Goal: Transaction & Acquisition: Purchase product/service

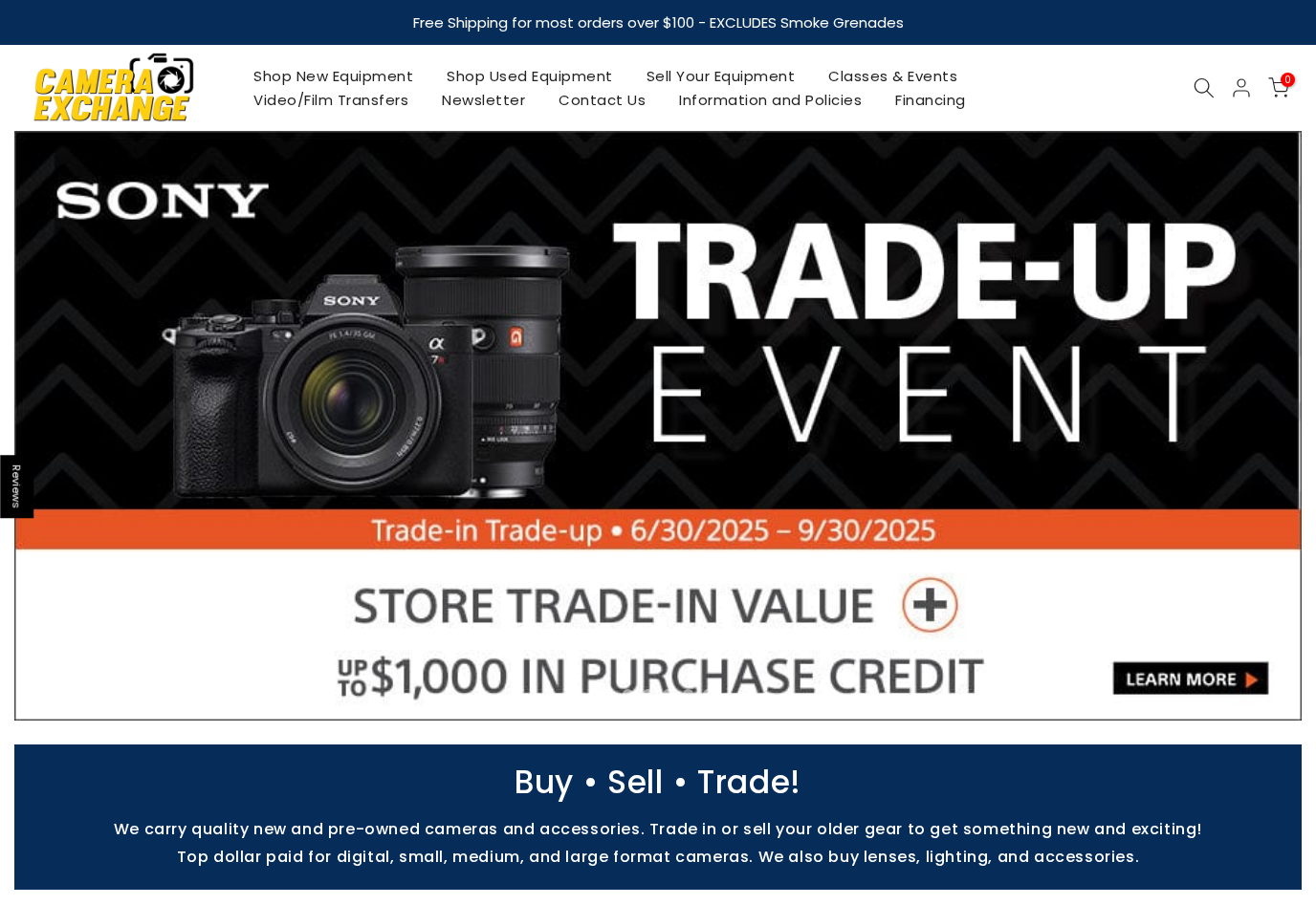
click at [1204, 77] on icon at bounding box center [1204, 88] width 21 height 21
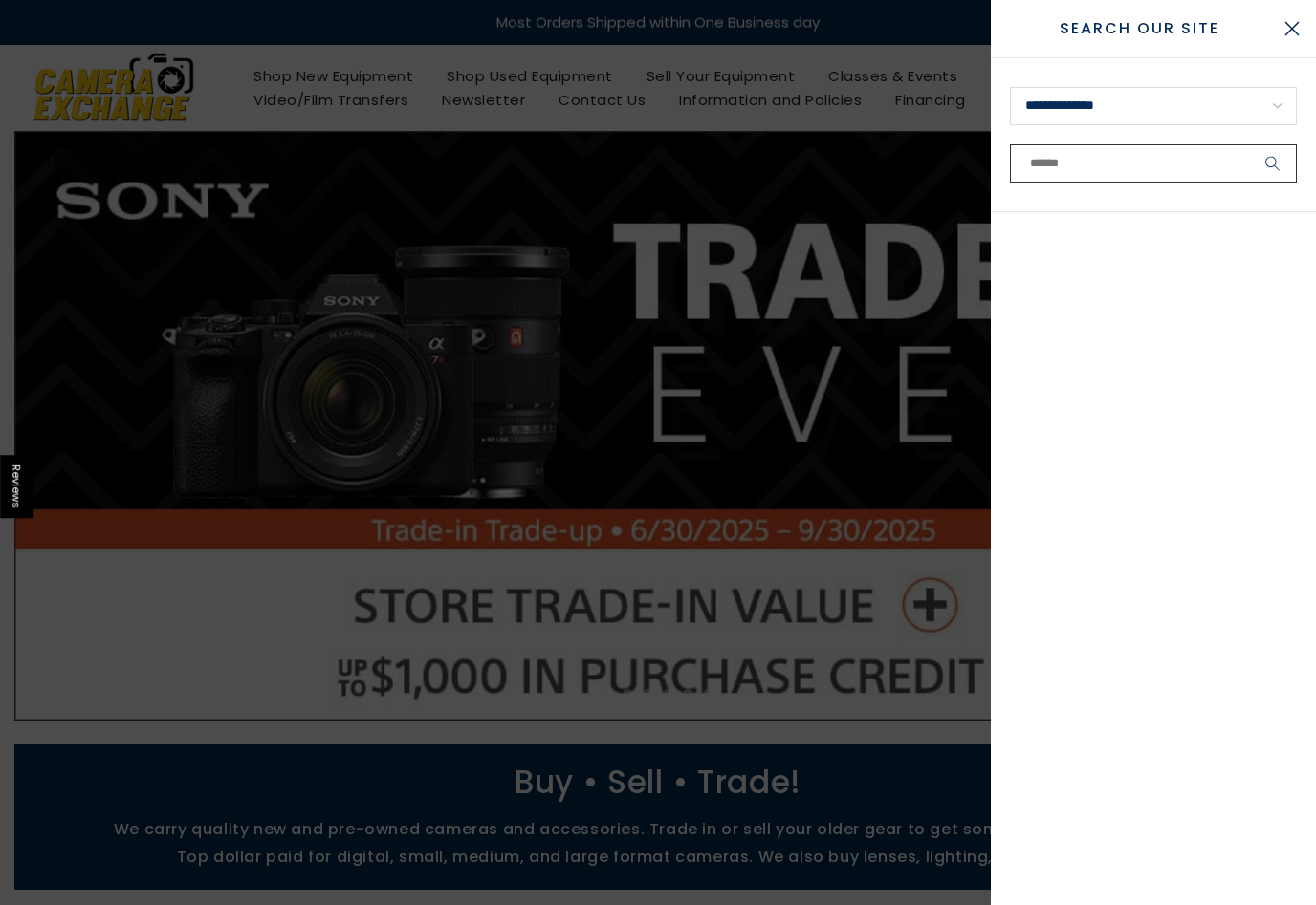
click at [1077, 165] on input "text" at bounding box center [1153, 163] width 287 height 38
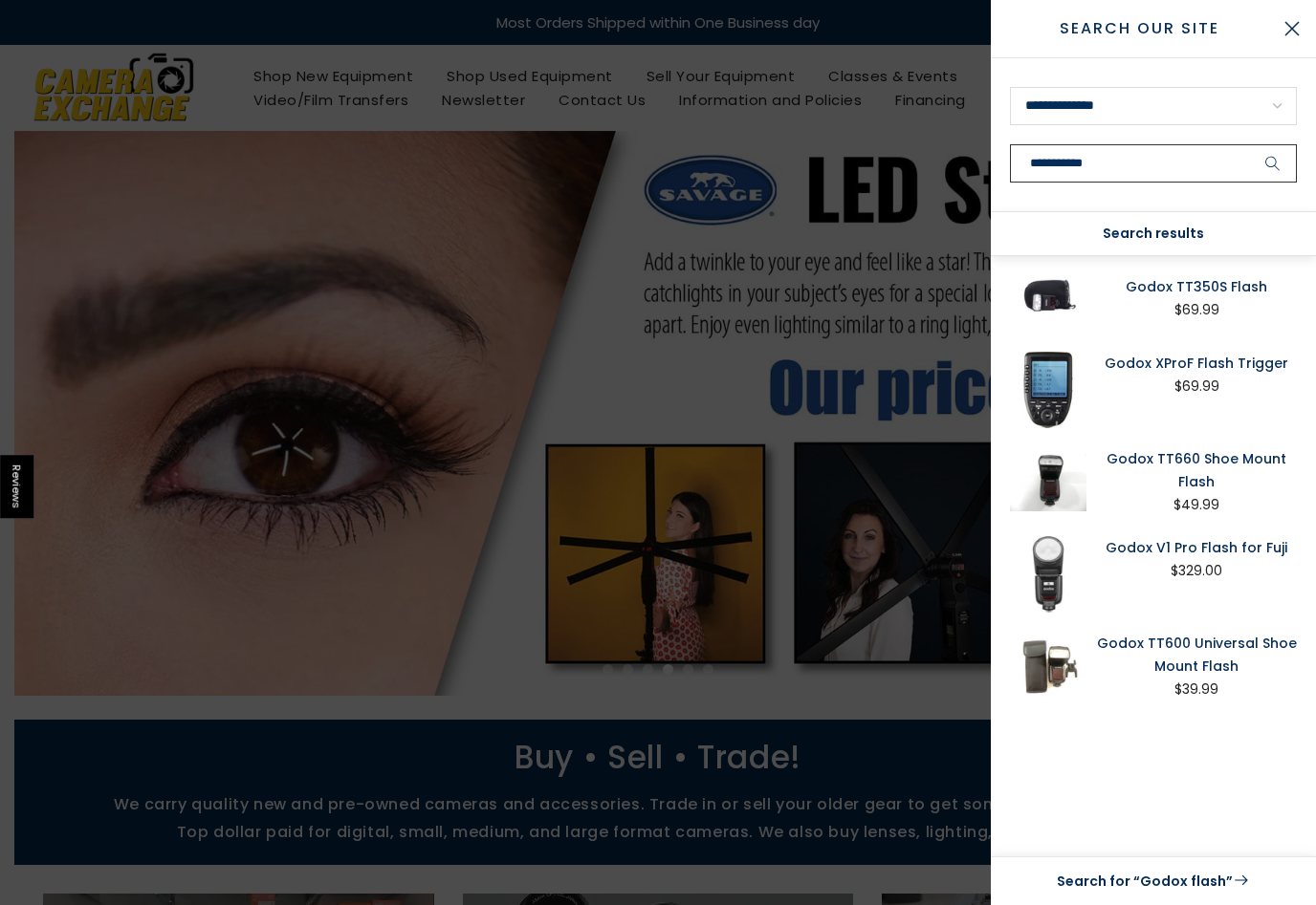
type input "**********"
click at [1273, 164] on button "submit" at bounding box center [1272, 163] width 48 height 38
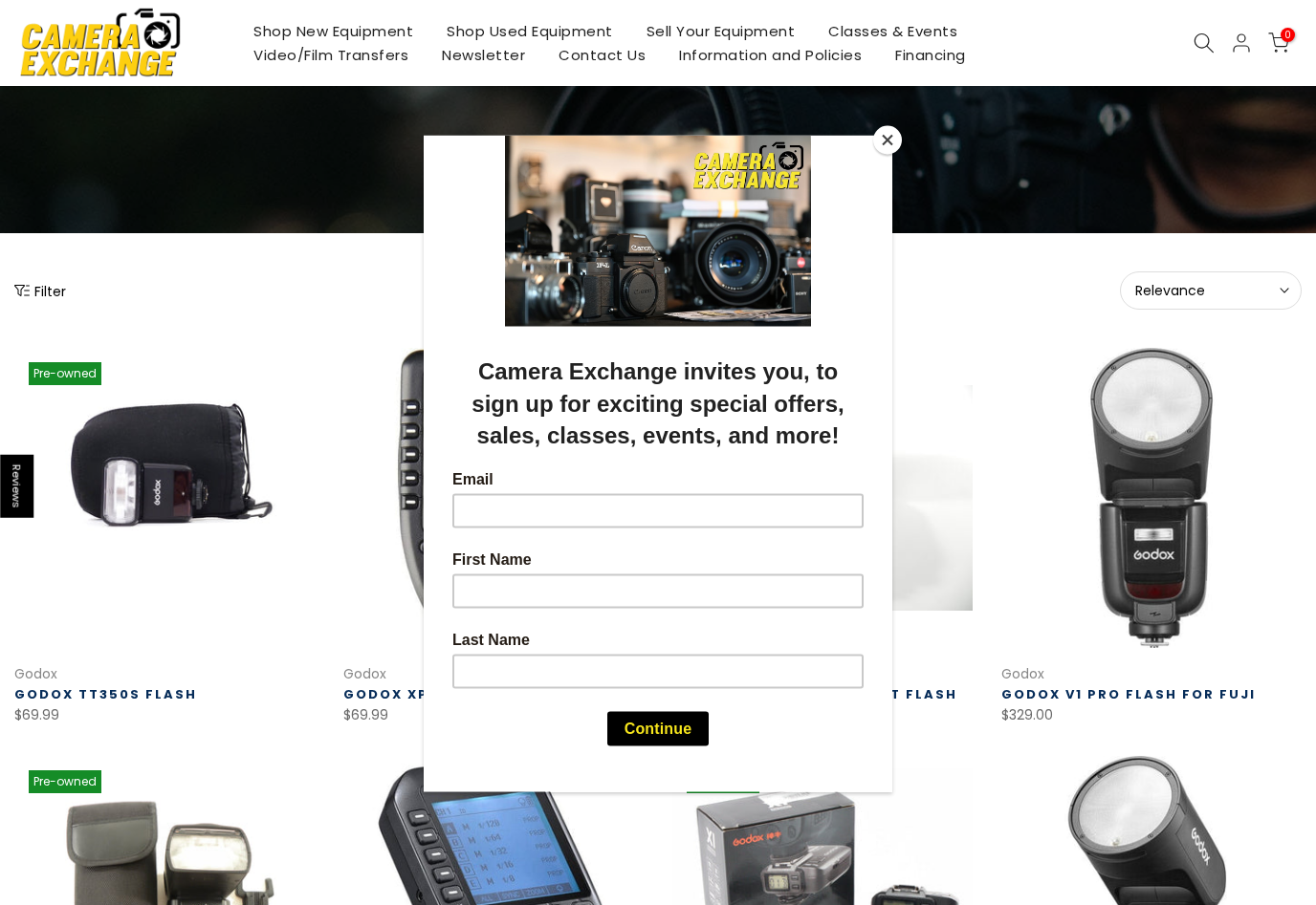
scroll to position [58, 0]
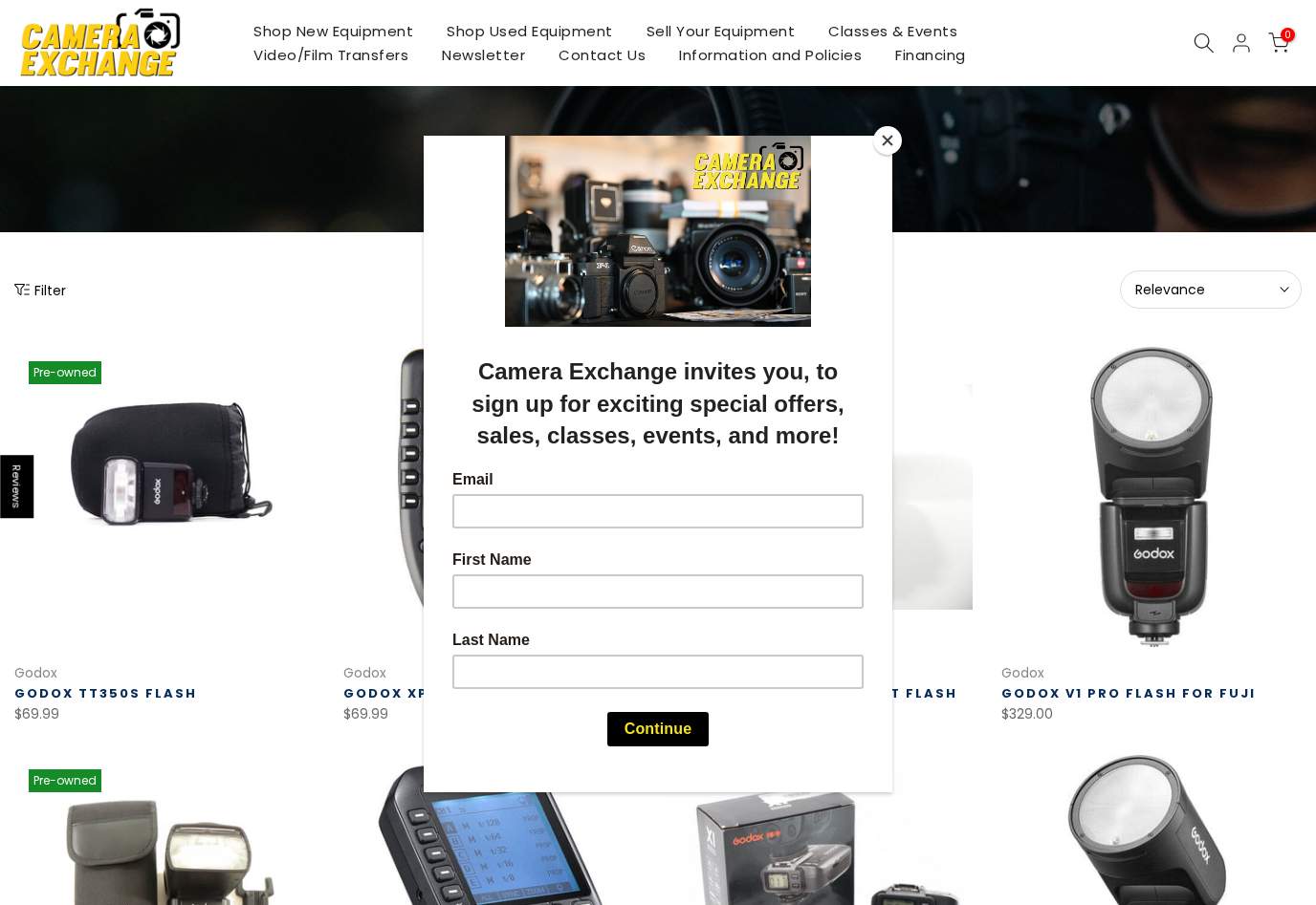
click at [891, 146] on button "Close" at bounding box center [887, 139] width 28 height 28
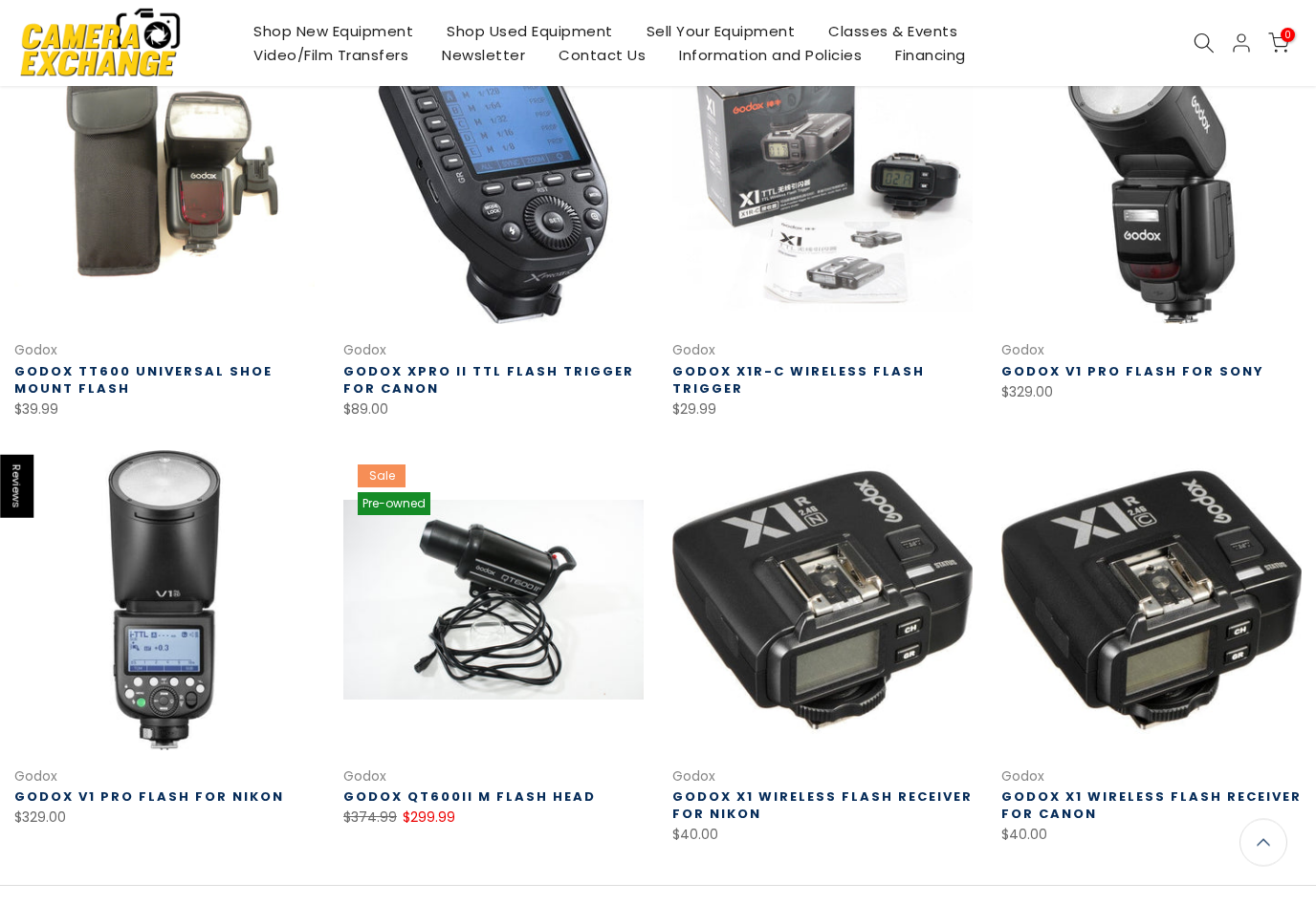
scroll to position [787, 0]
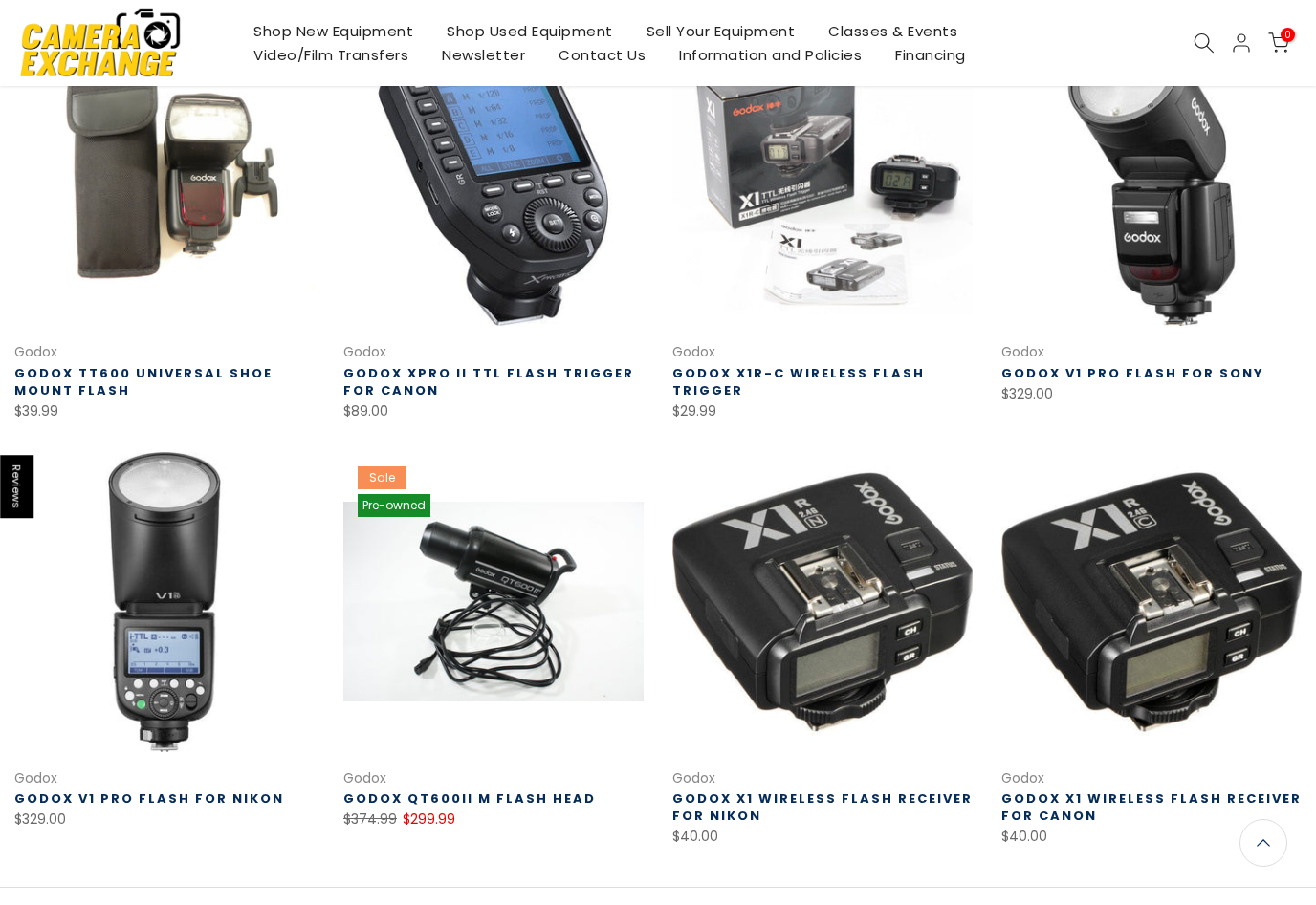
click at [117, 192] on link at bounding box center [165, 176] width 300 height 300
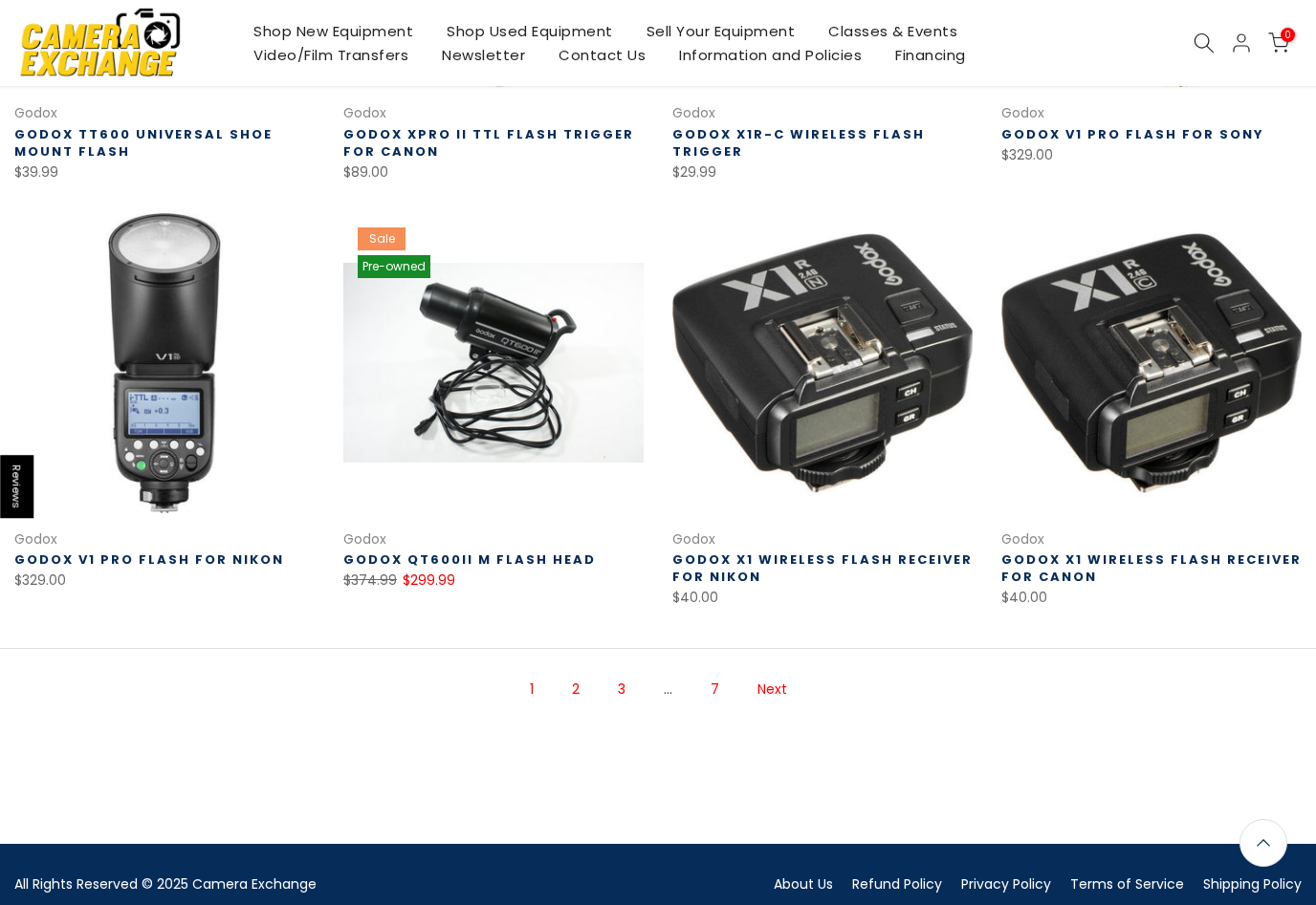
scroll to position [1049, 0]
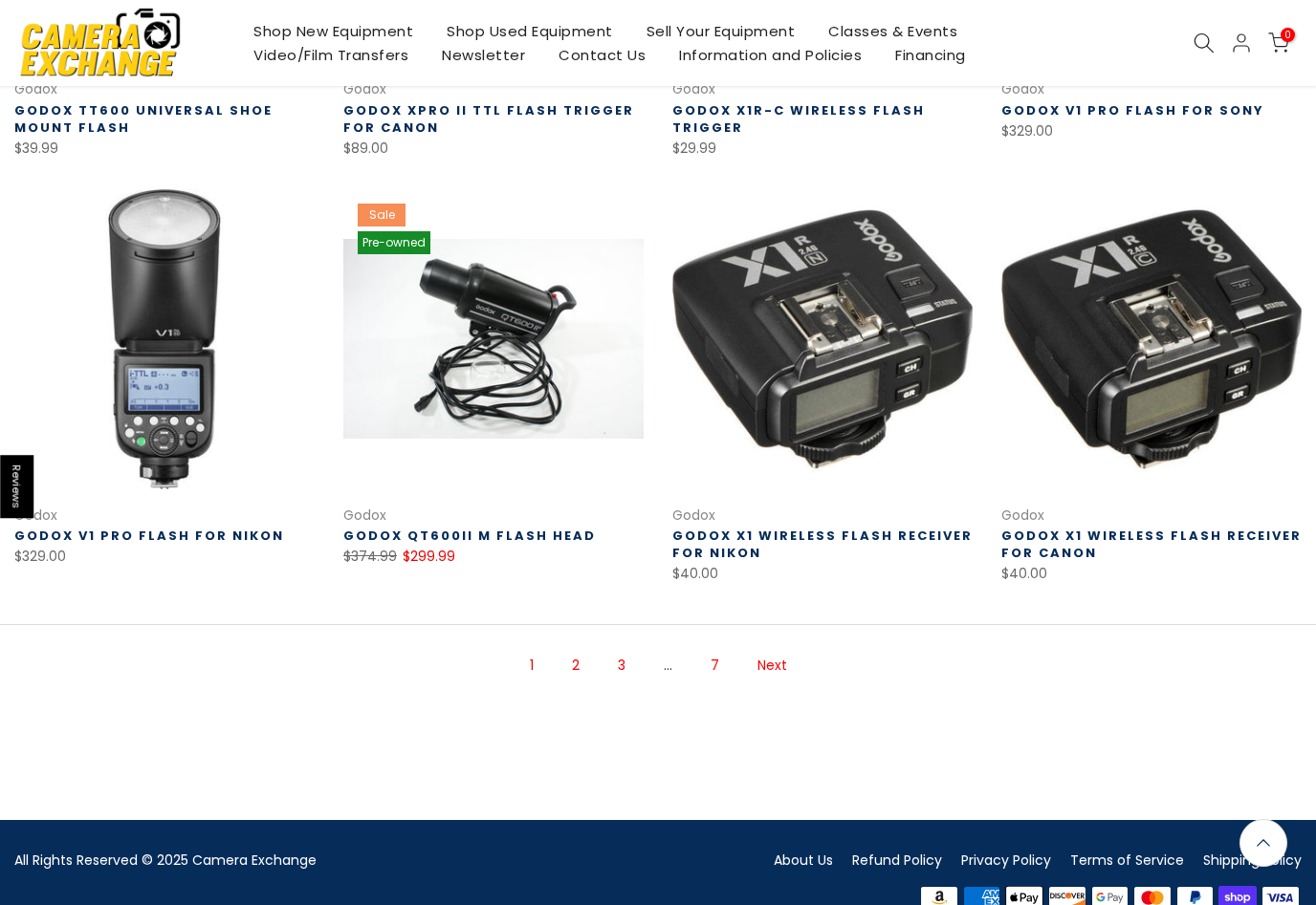
click at [782, 658] on link "Next" at bounding box center [772, 666] width 49 height 33
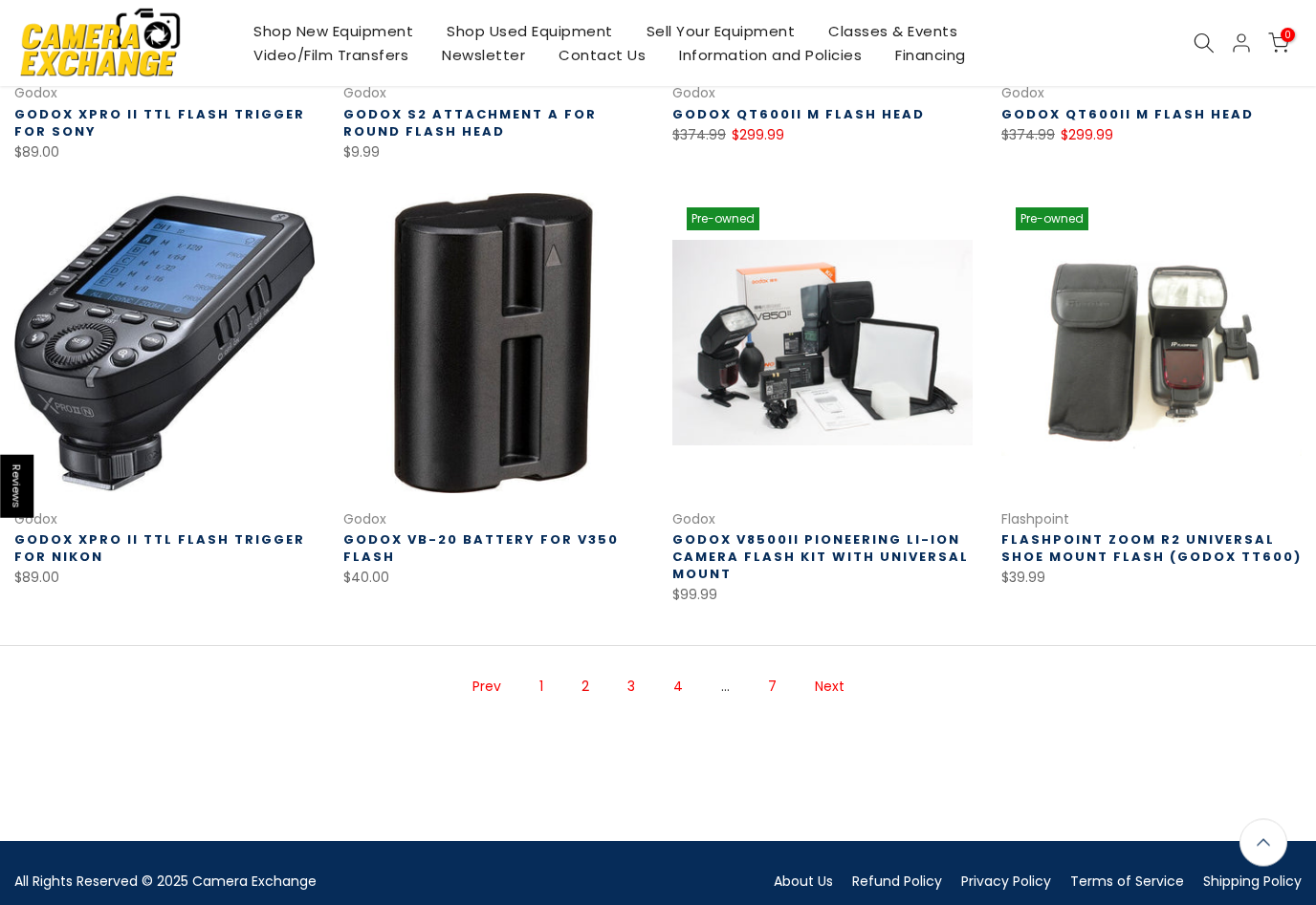
scroll to position [1062, 0]
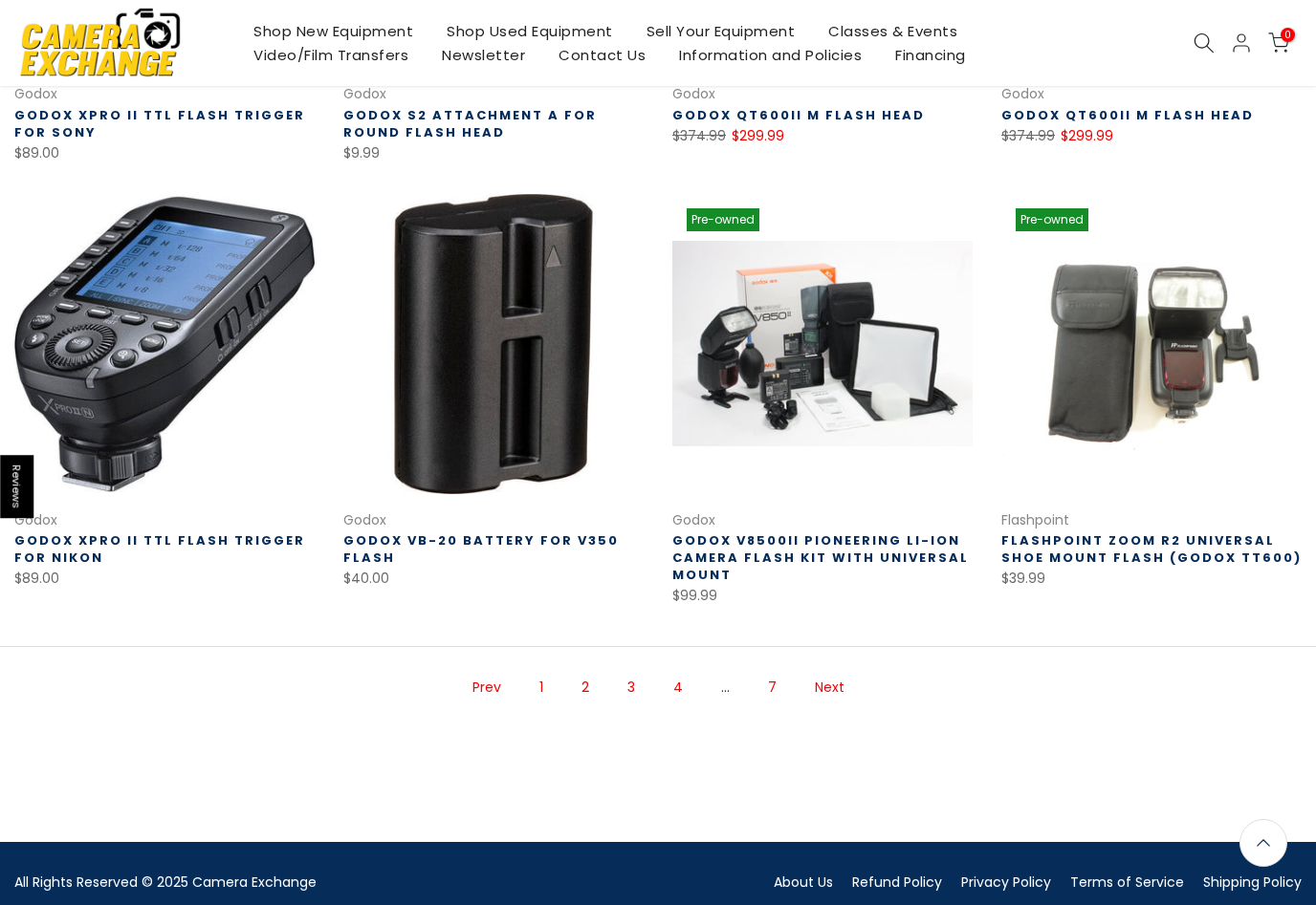
click at [839, 681] on link "Next" at bounding box center [829, 688] width 49 height 33
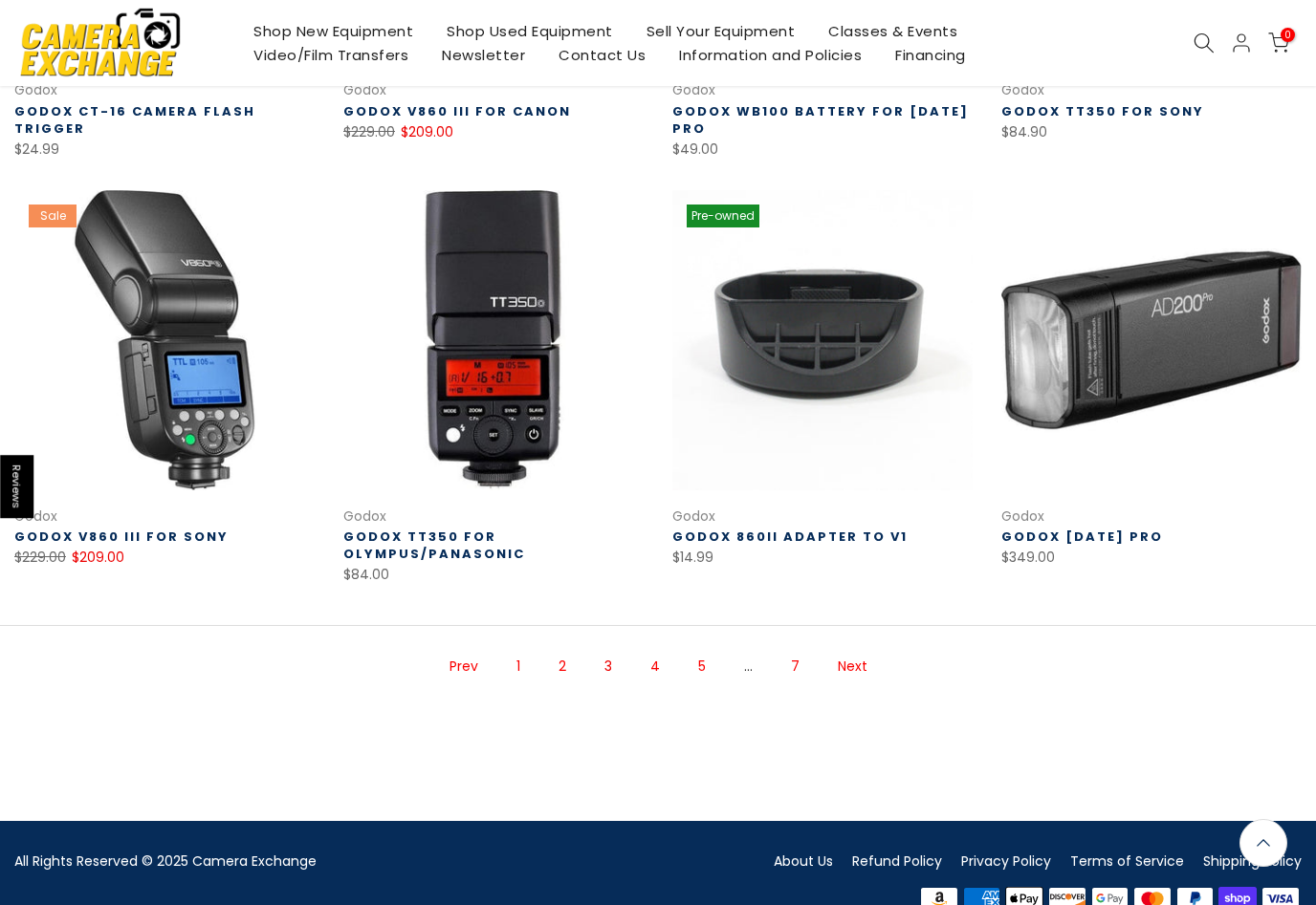
scroll to position [1065, 0]
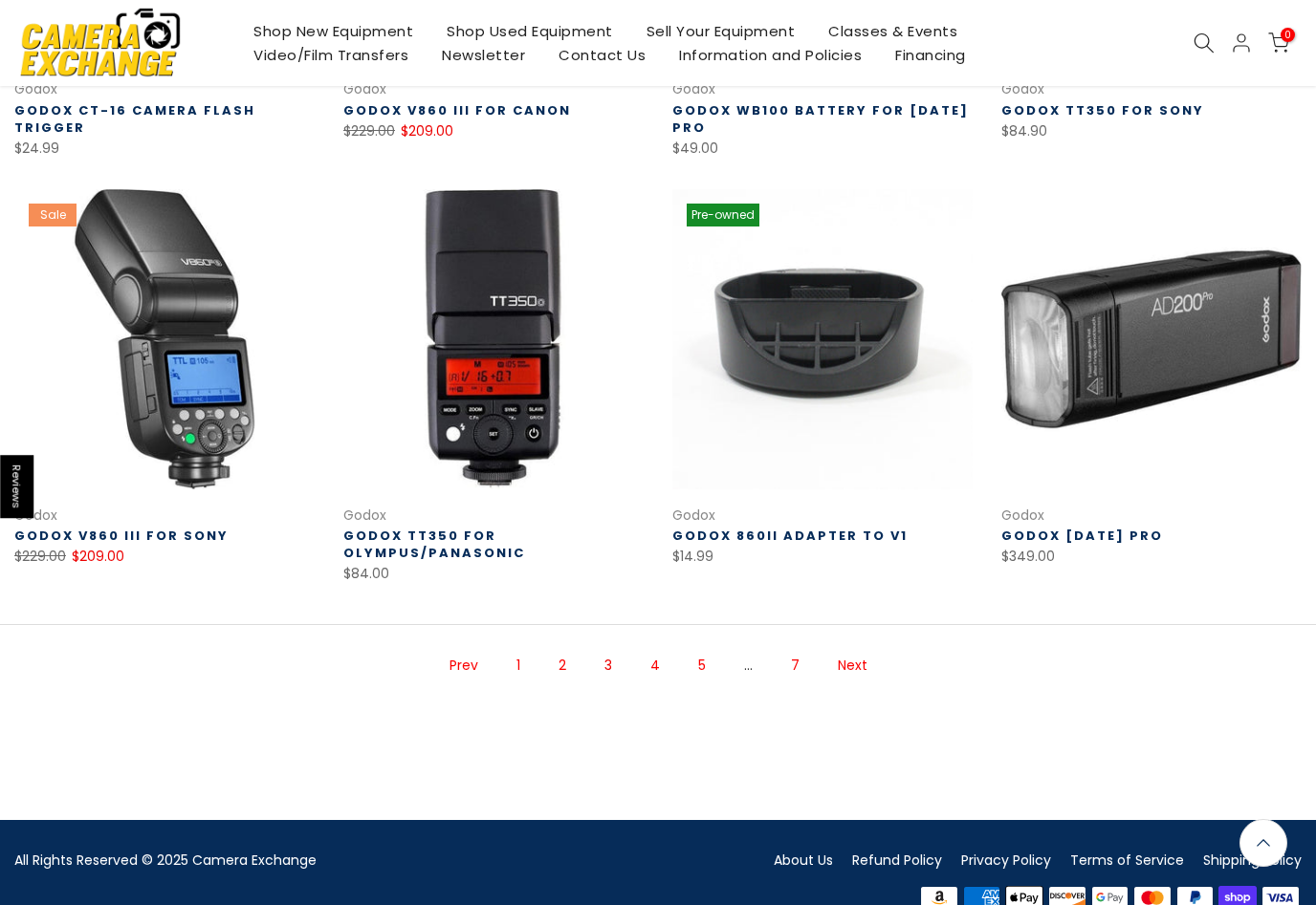
click at [474, 302] on link at bounding box center [494, 339] width 300 height 300
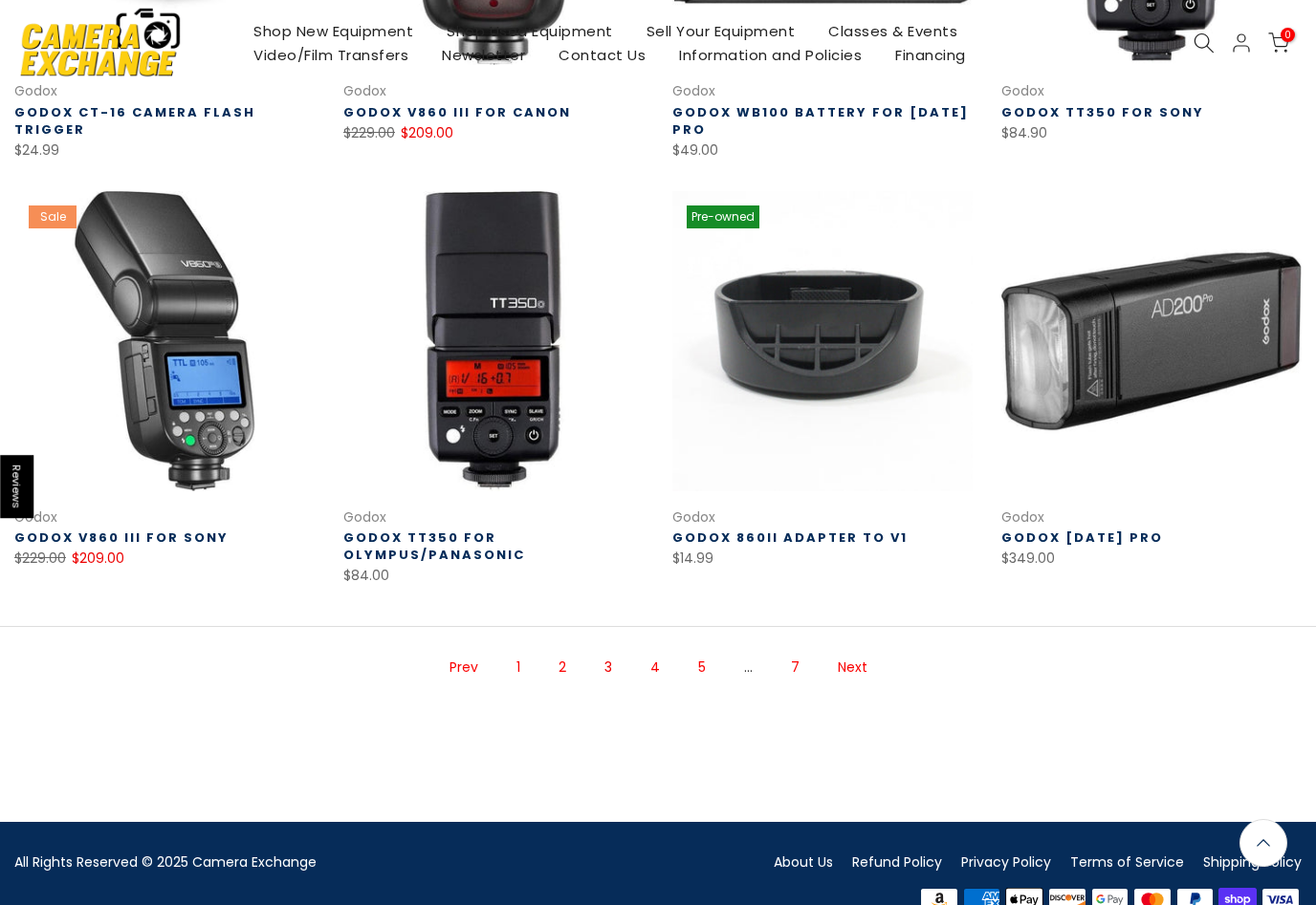
scroll to position [1100, 0]
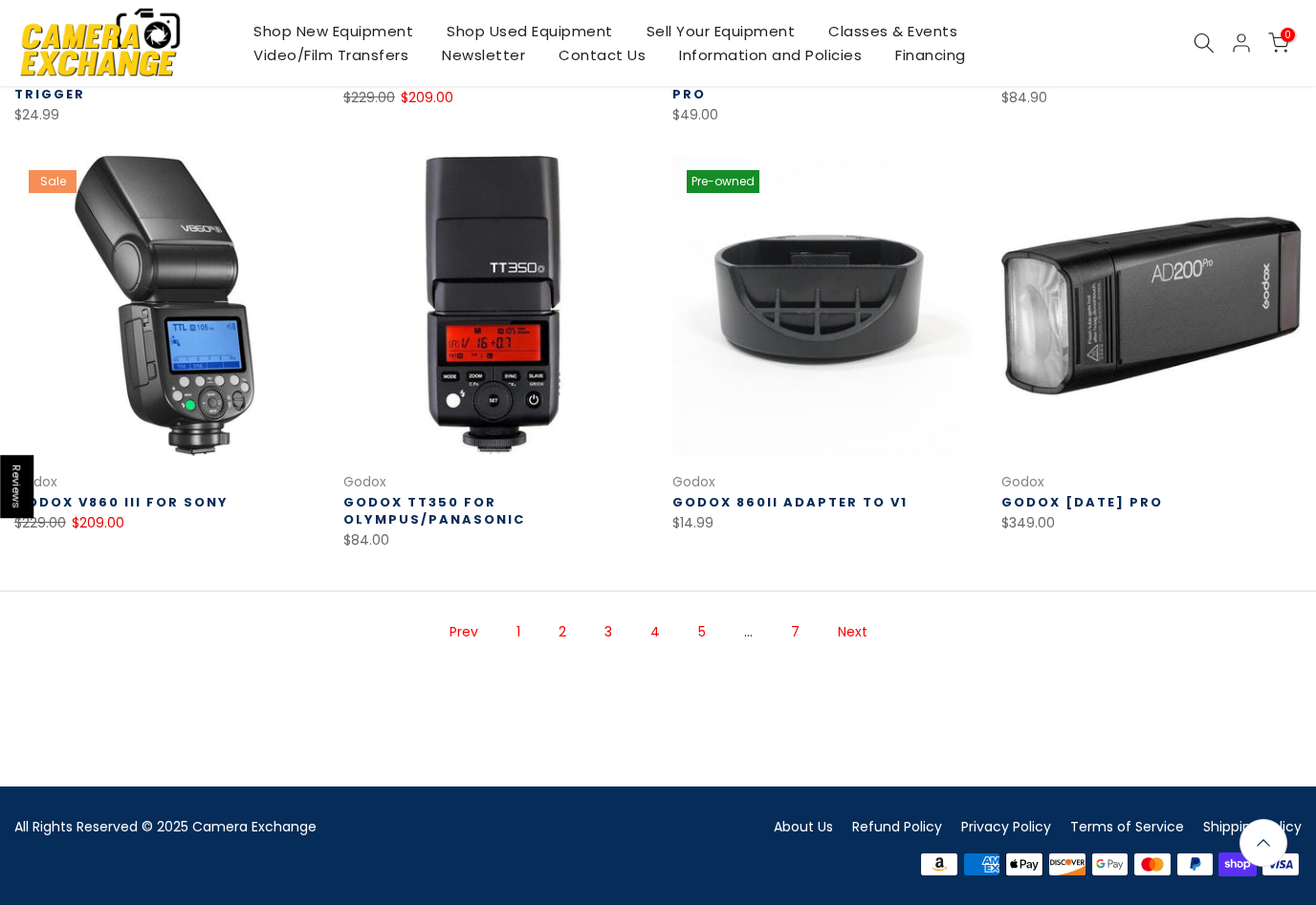
click at [856, 636] on link "Next" at bounding box center [853, 632] width 49 height 33
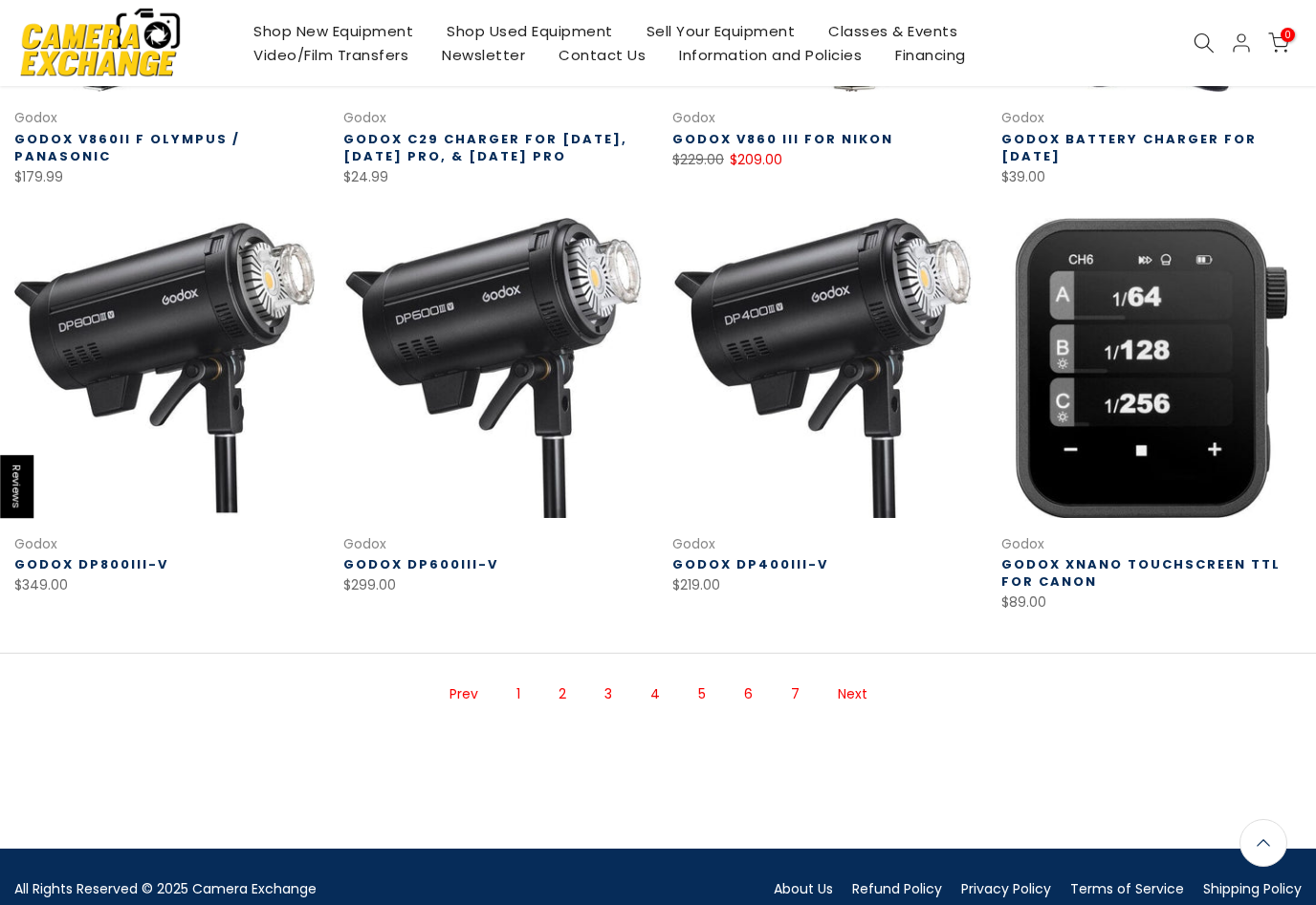
scroll to position [1101, 0]
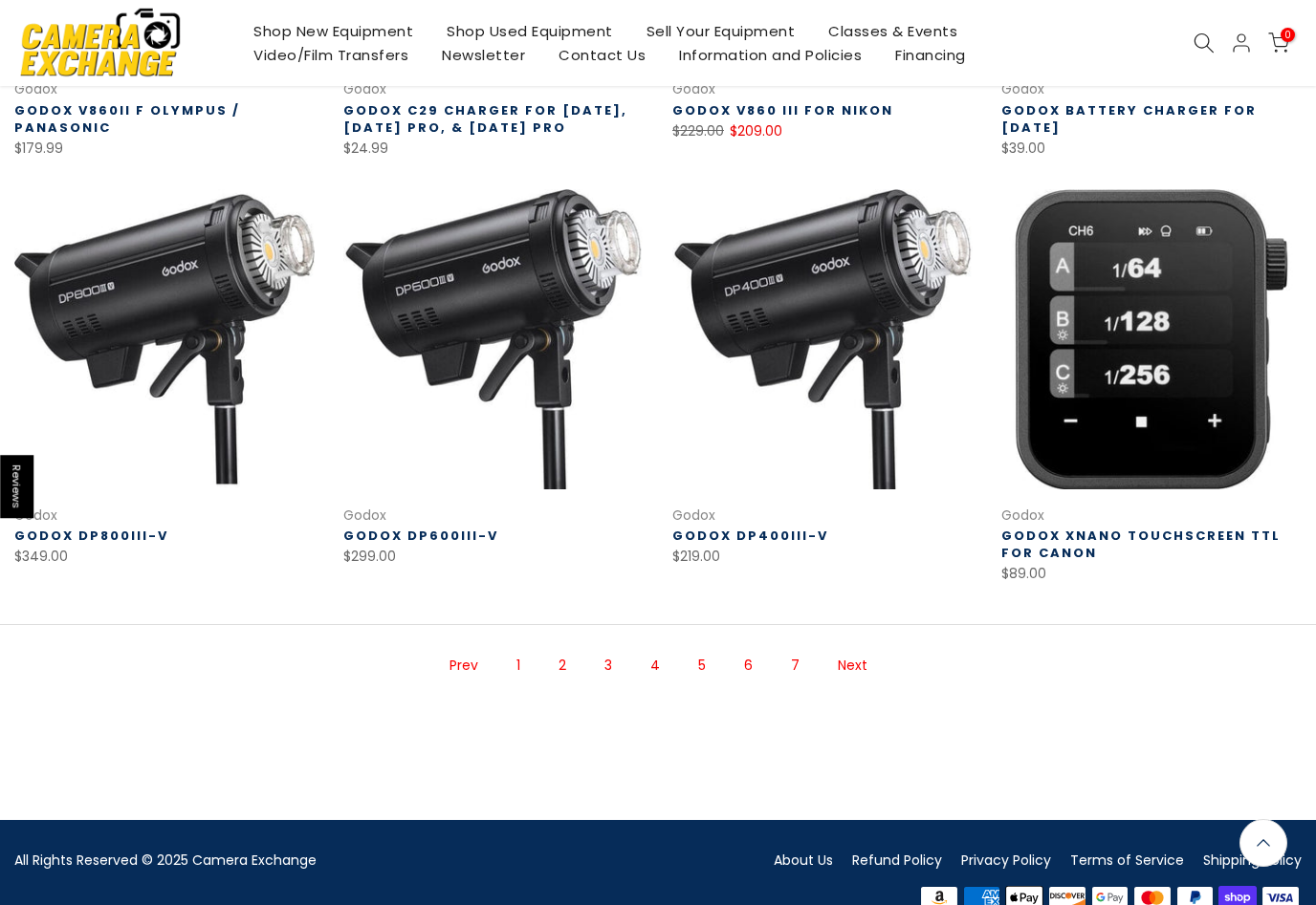
click at [858, 681] on link "Next" at bounding box center [853, 666] width 49 height 33
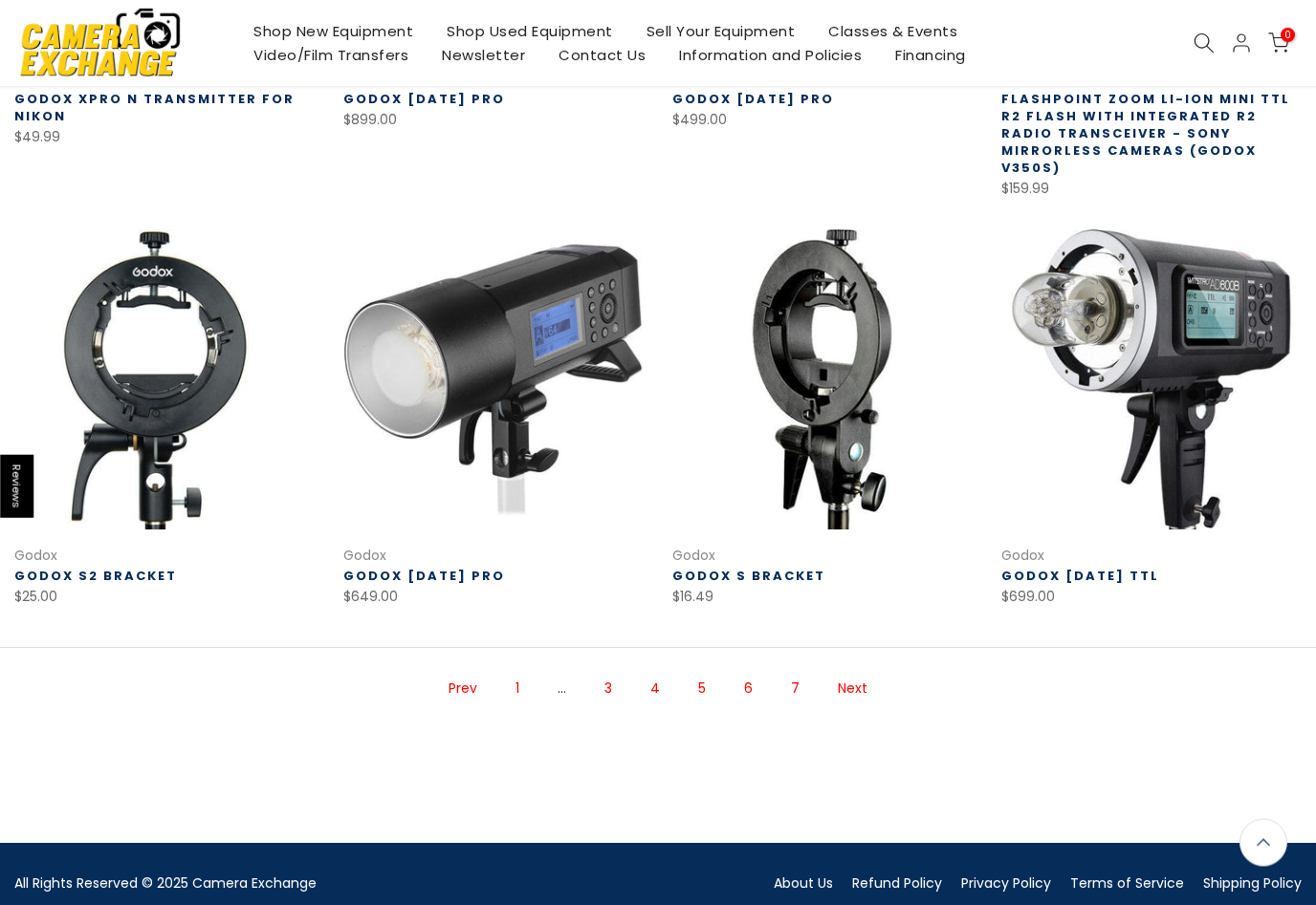
scroll to position [1083, 0]
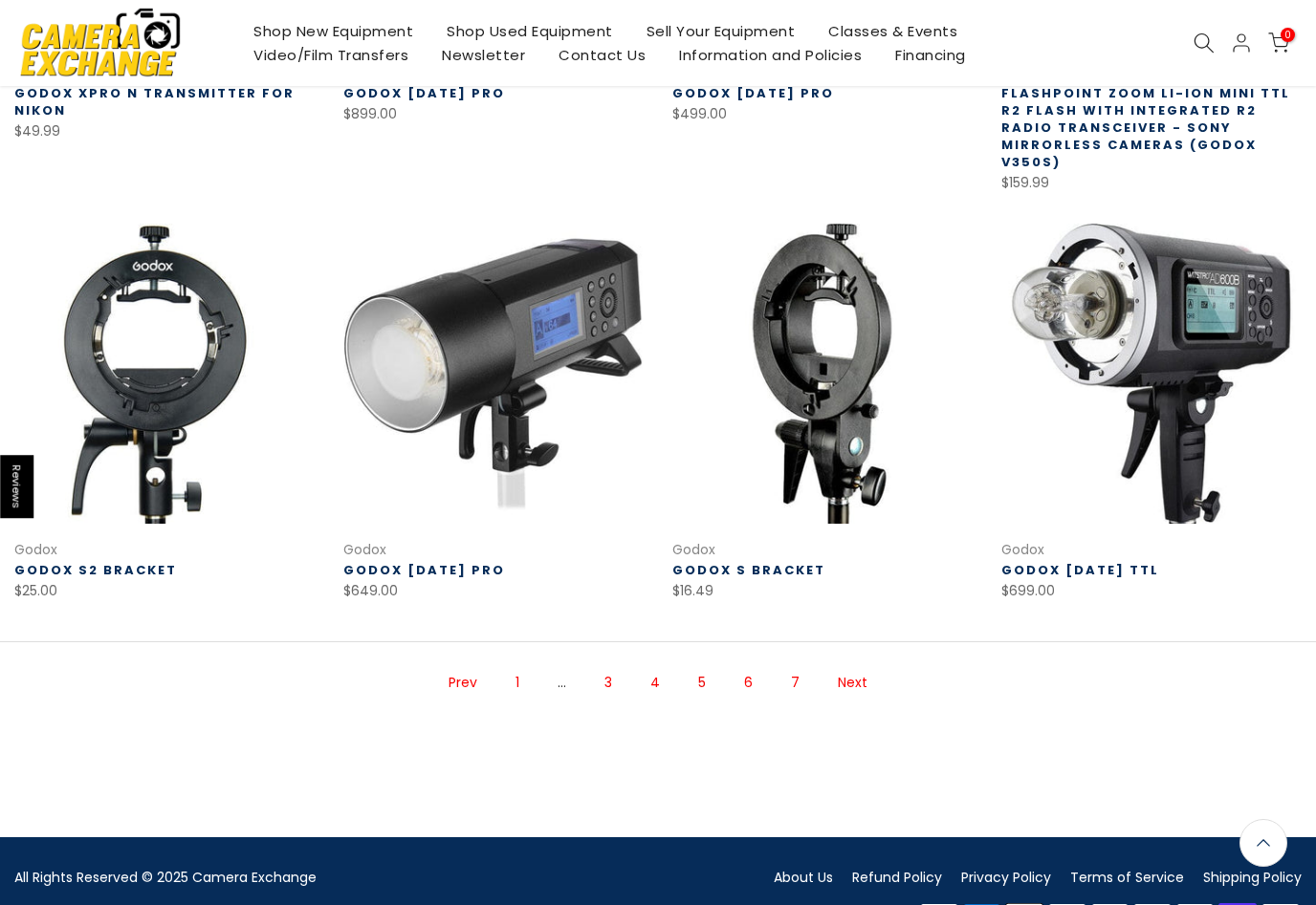
click at [846, 669] on link "Next" at bounding box center [853, 683] width 49 height 33
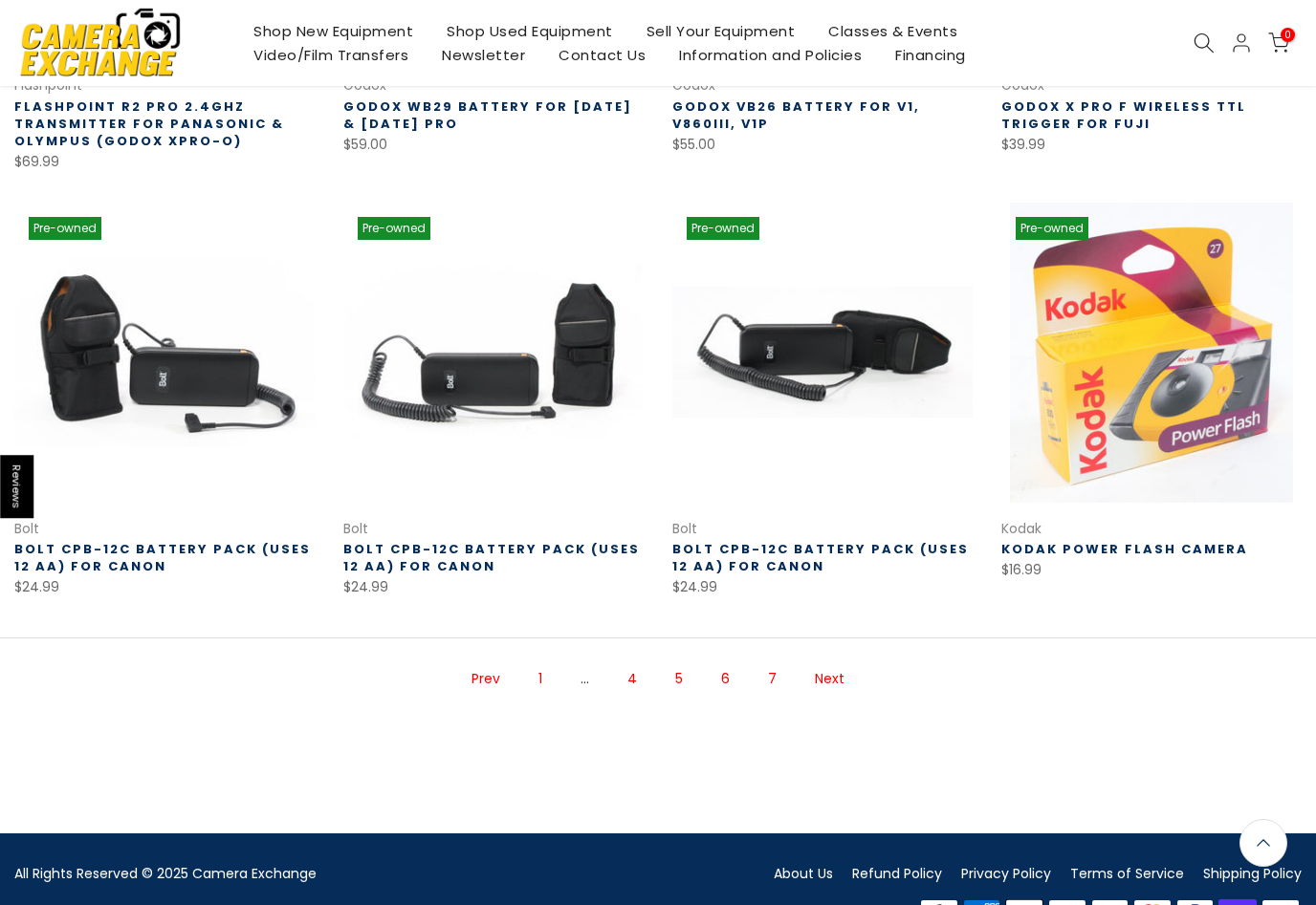
scroll to position [1083, 0]
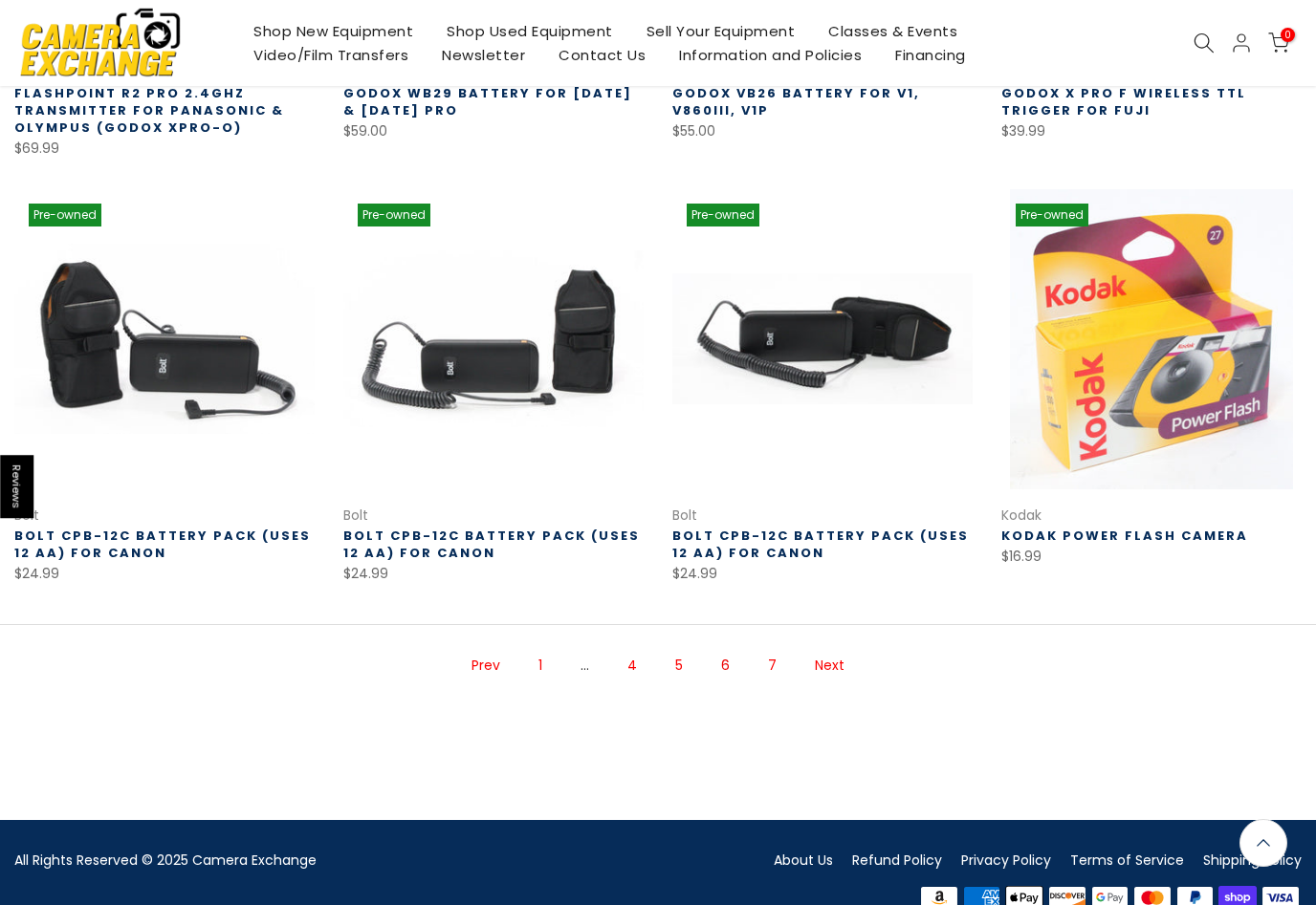
click at [830, 673] on link "Next" at bounding box center [829, 666] width 49 height 33
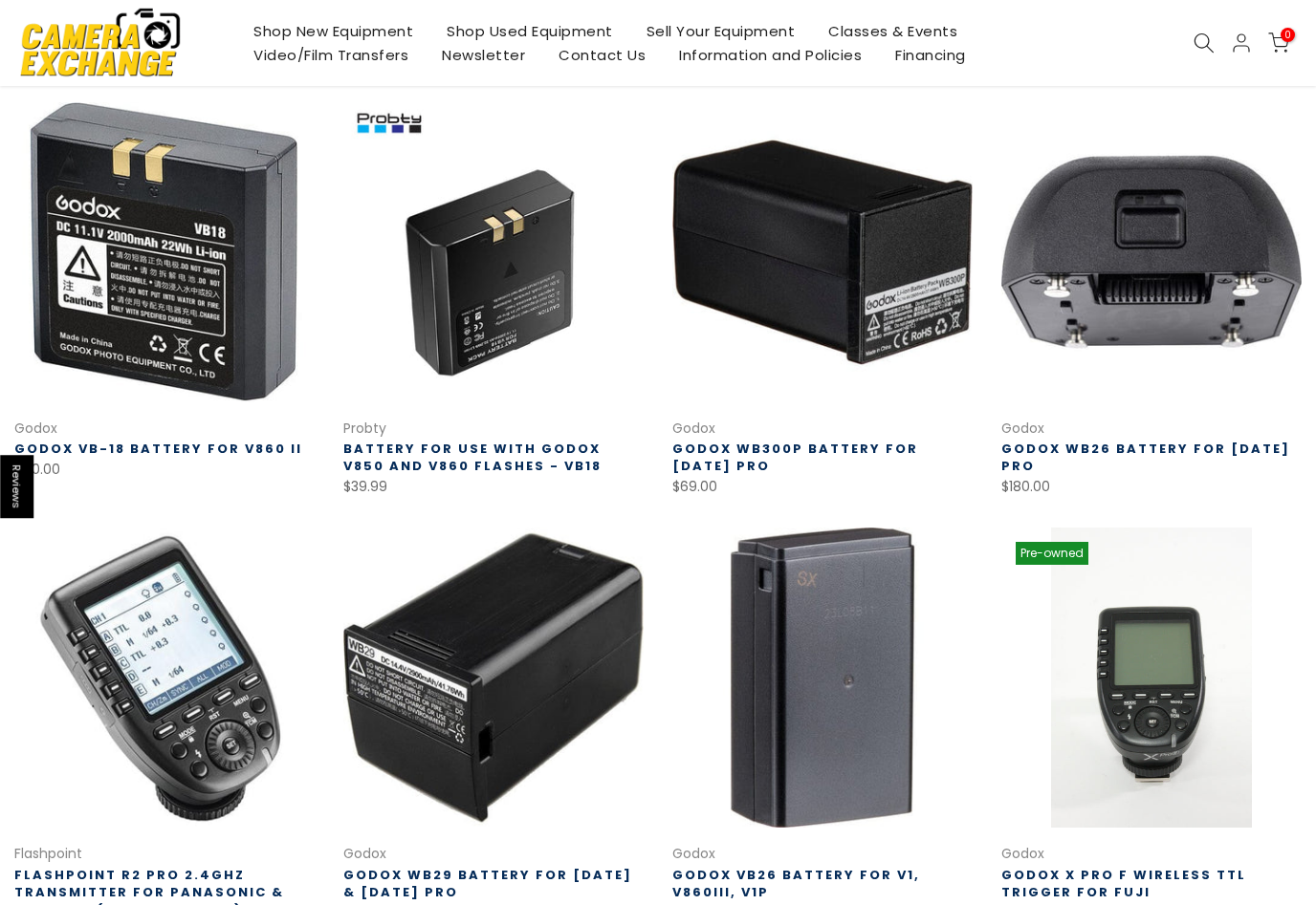
scroll to position [309, 0]
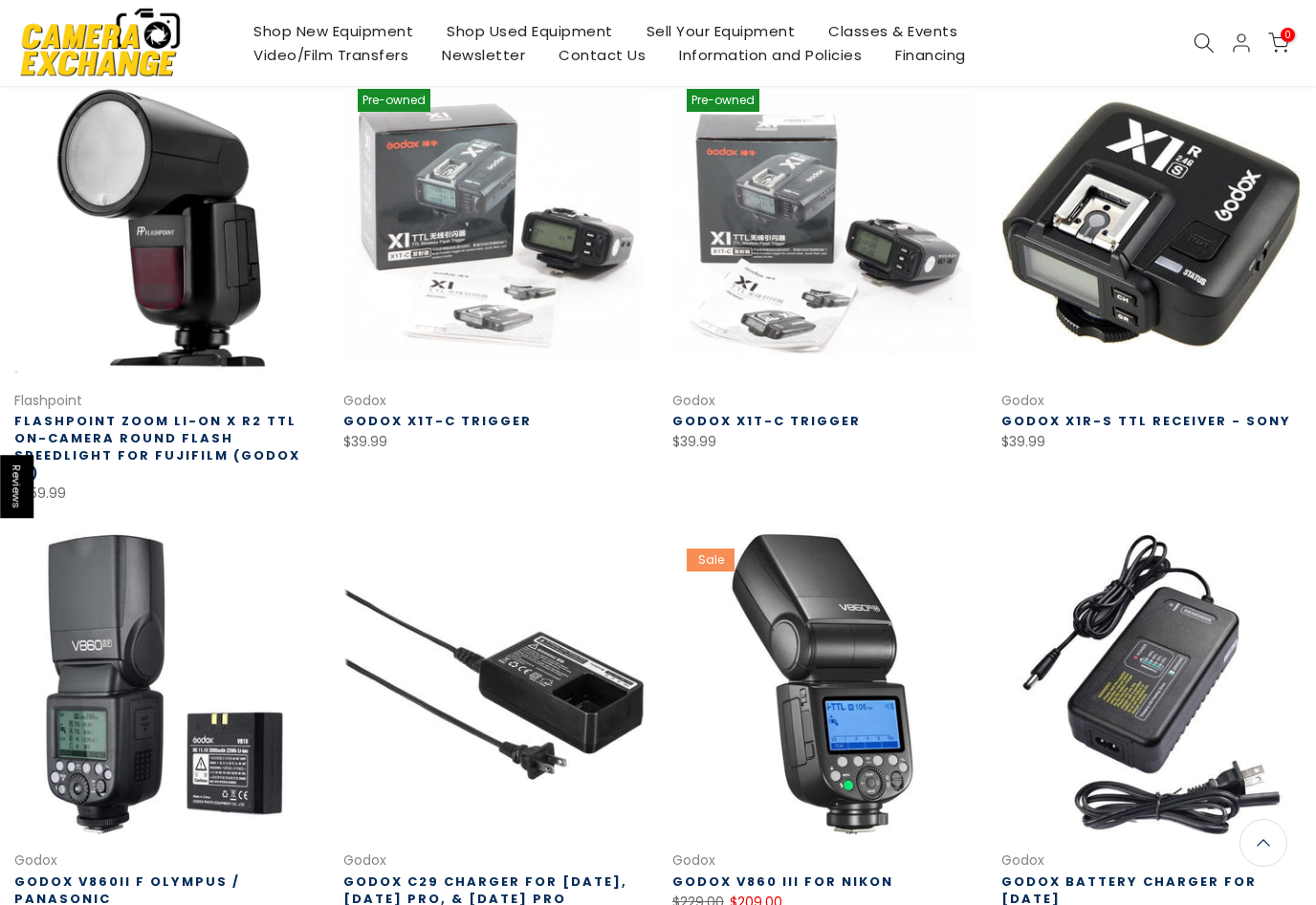
scroll to position [309, 0]
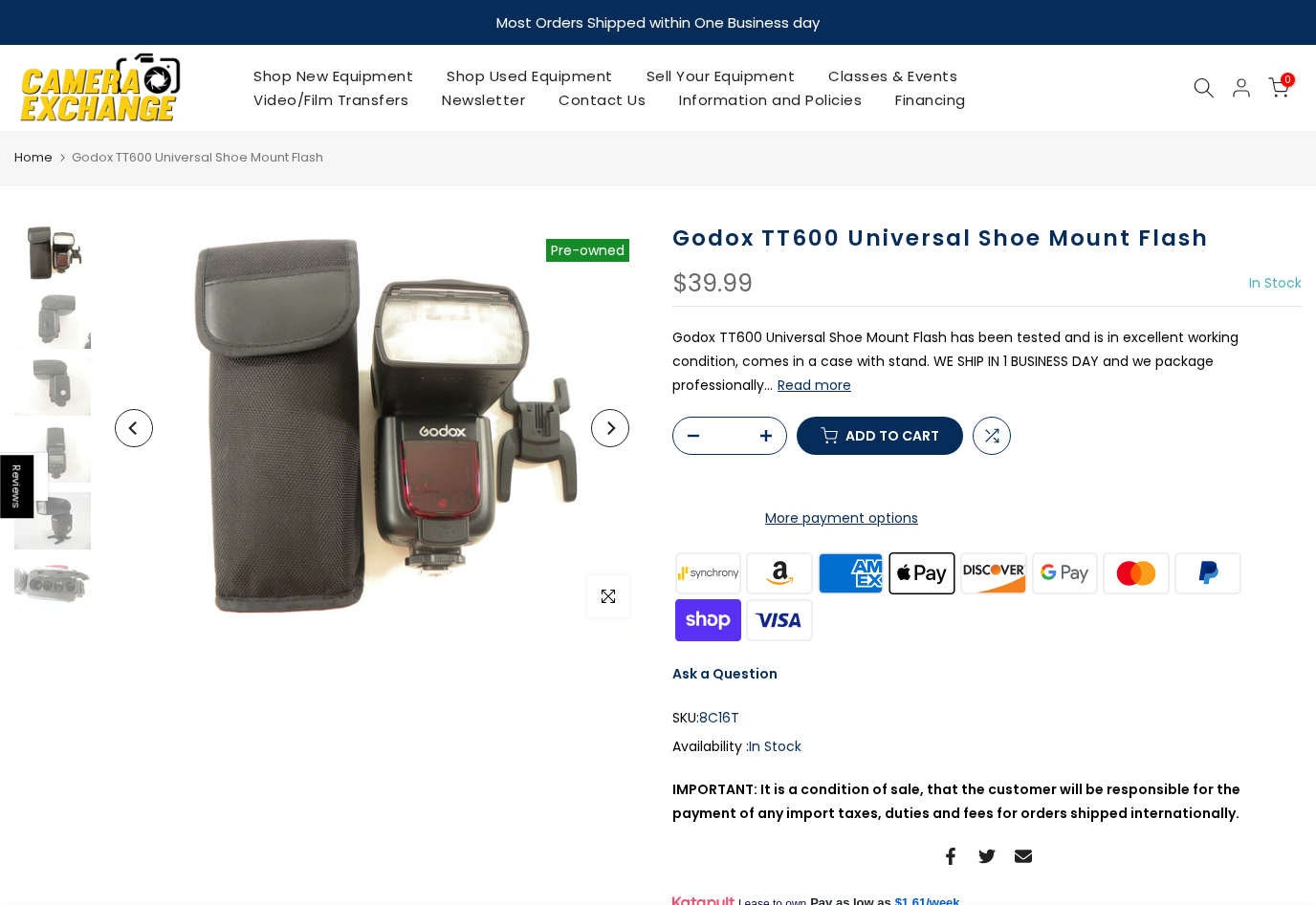
click at [821, 380] on button "Read more" at bounding box center [814, 385] width 73 height 18
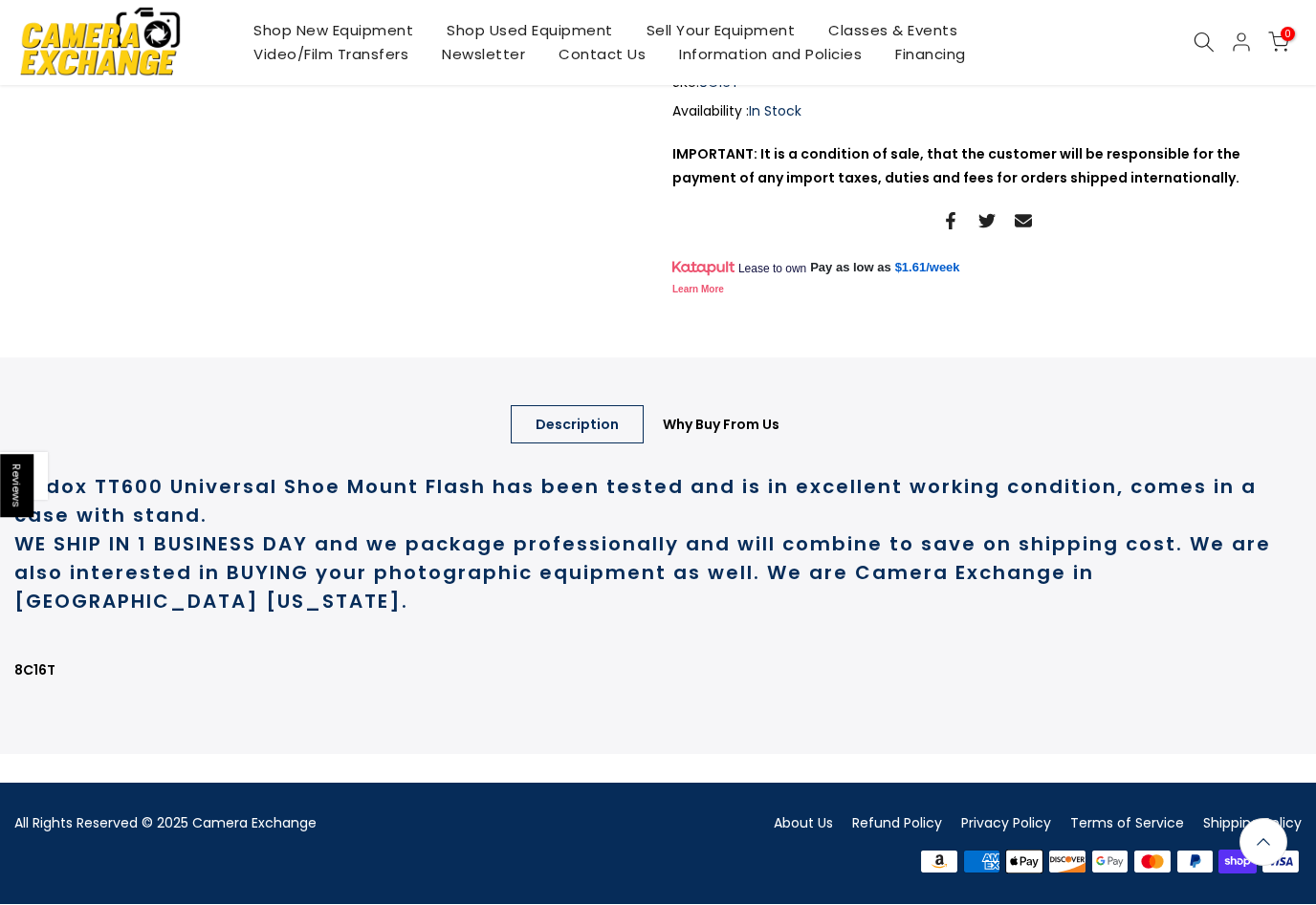
scroll to position [708, 0]
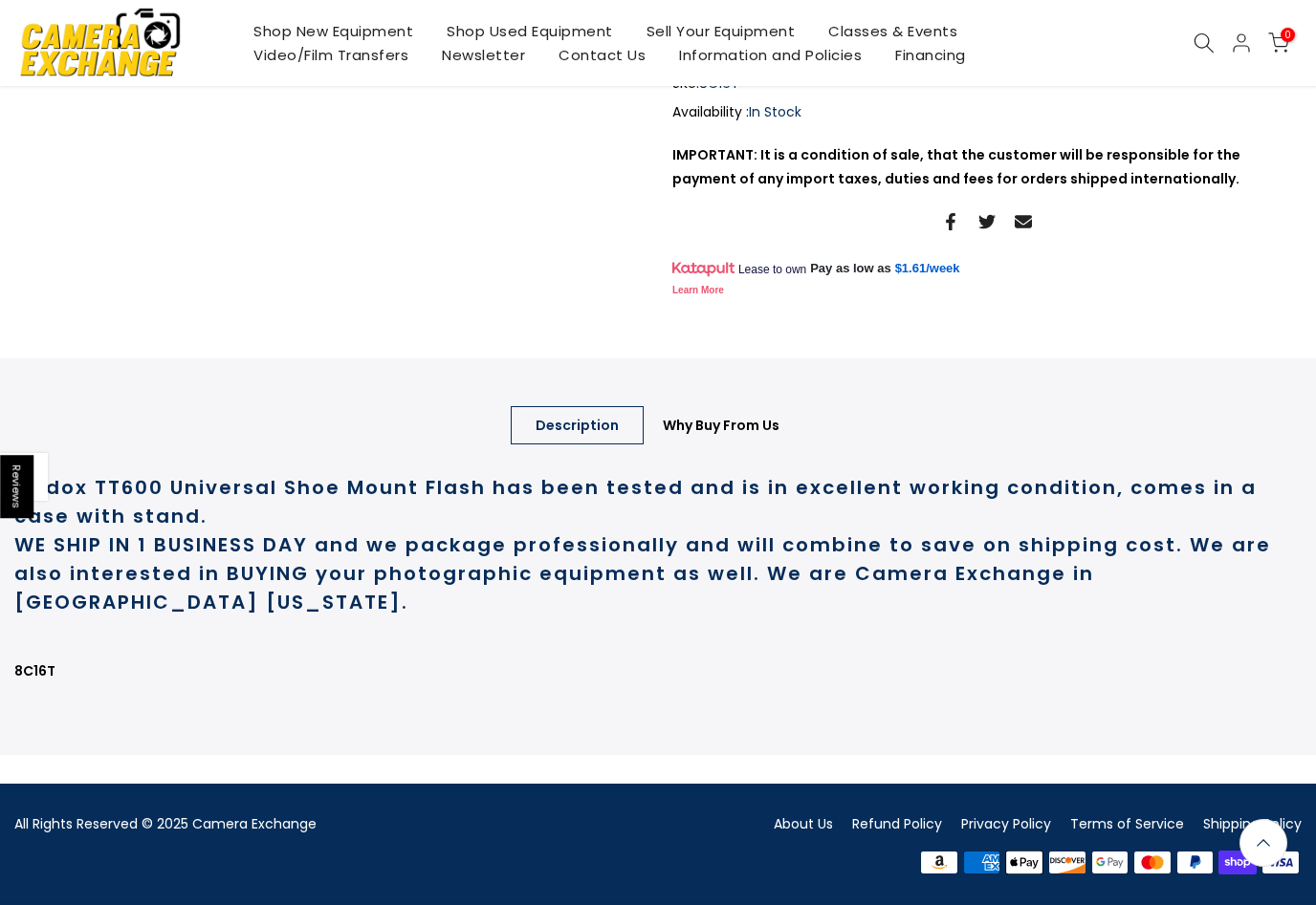
click at [620, 413] on link "Description" at bounding box center [577, 425] width 133 height 38
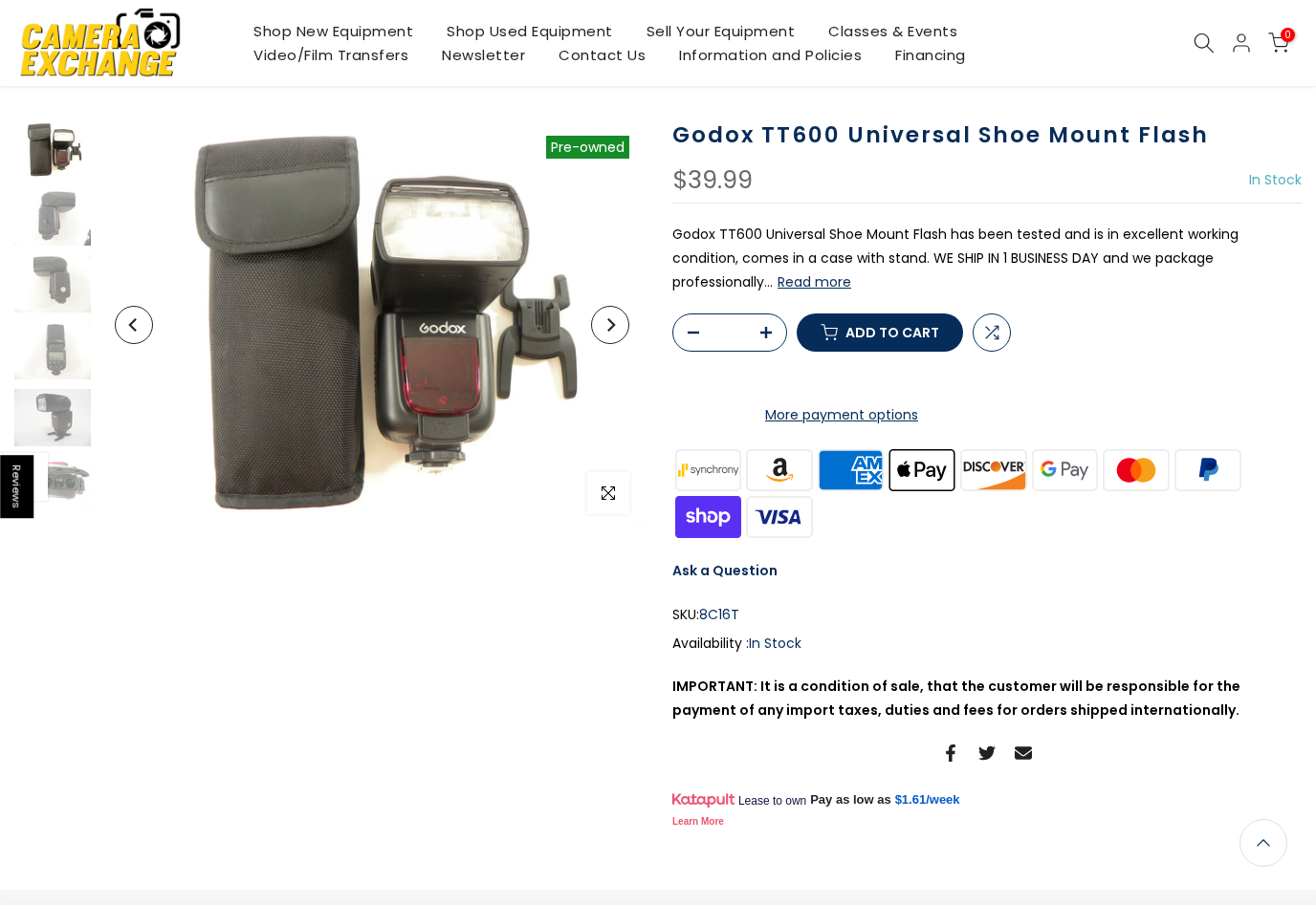
scroll to position [106, 0]
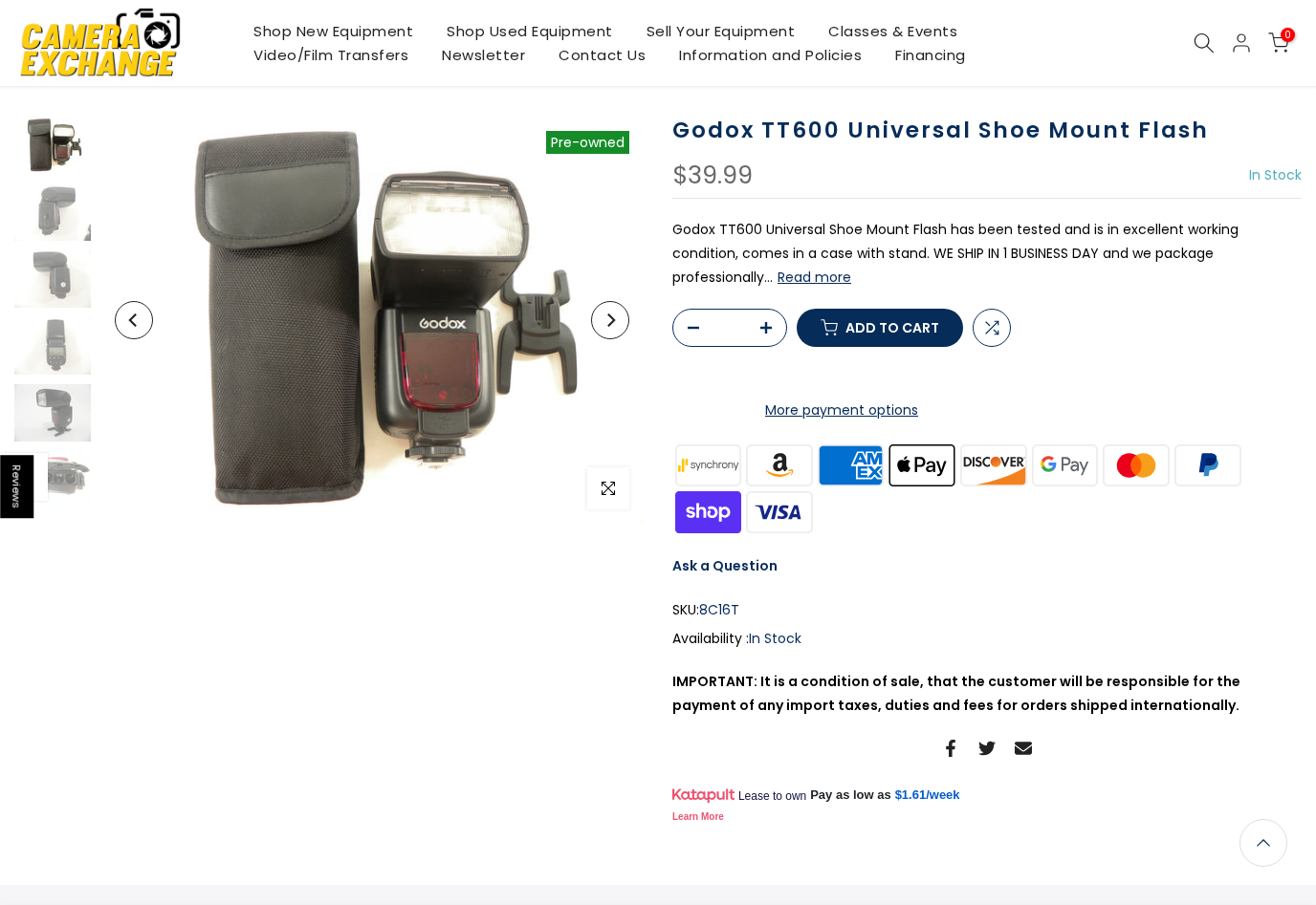
click at [47, 212] on img at bounding box center [53, 212] width 76 height 58
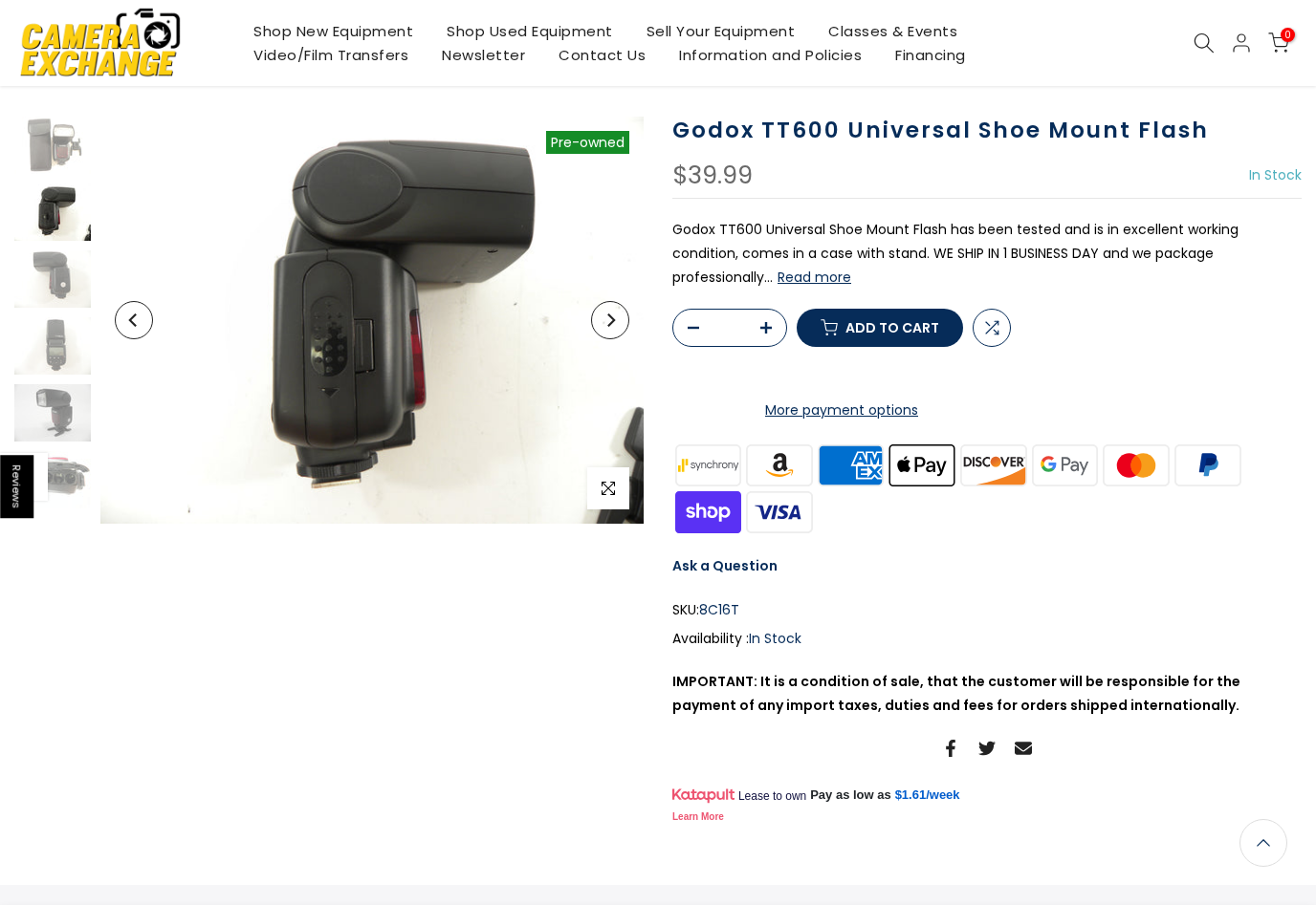
click at [50, 277] on img at bounding box center [53, 279] width 76 height 58
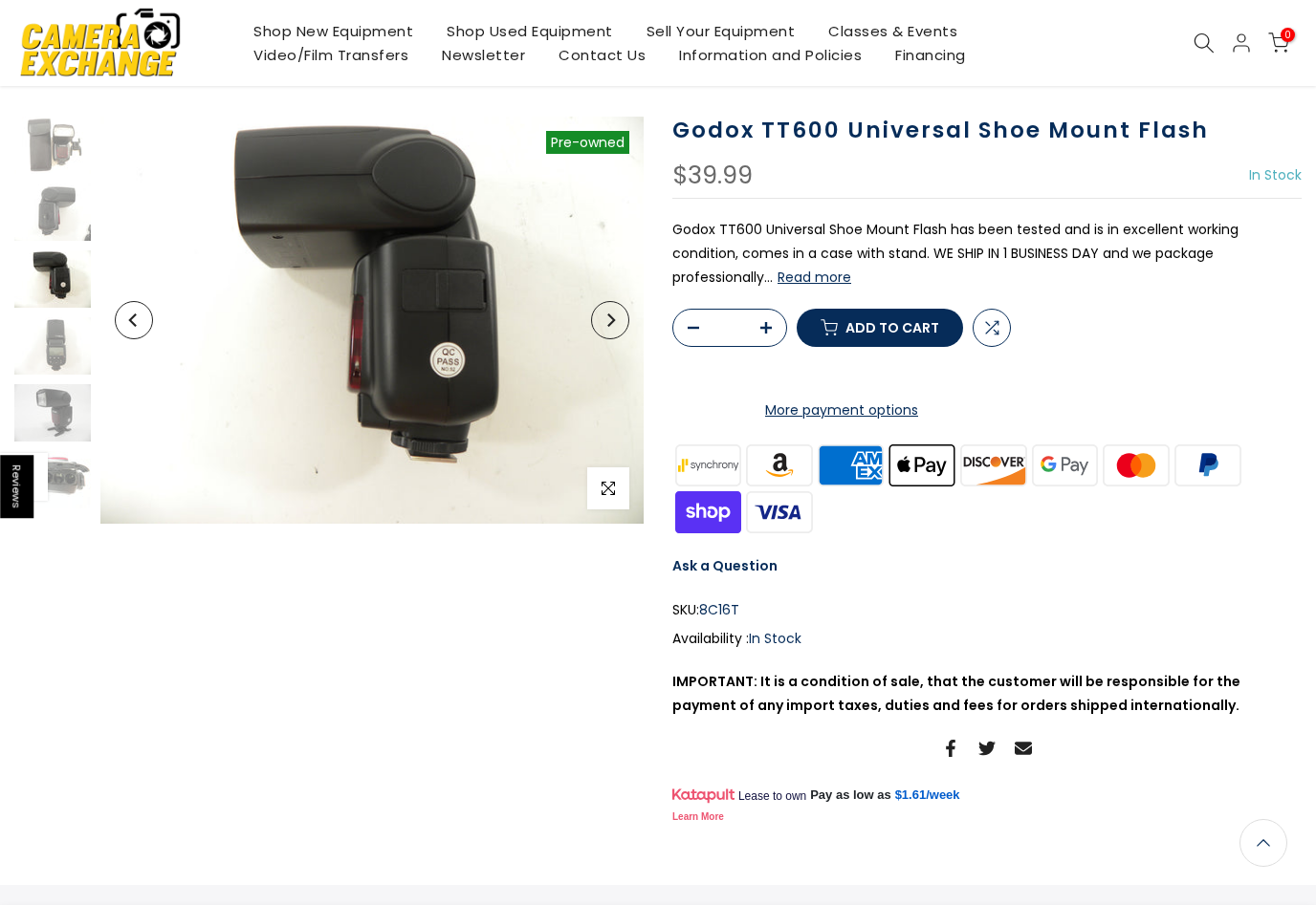
click at [51, 345] on img at bounding box center [53, 345] width 76 height 58
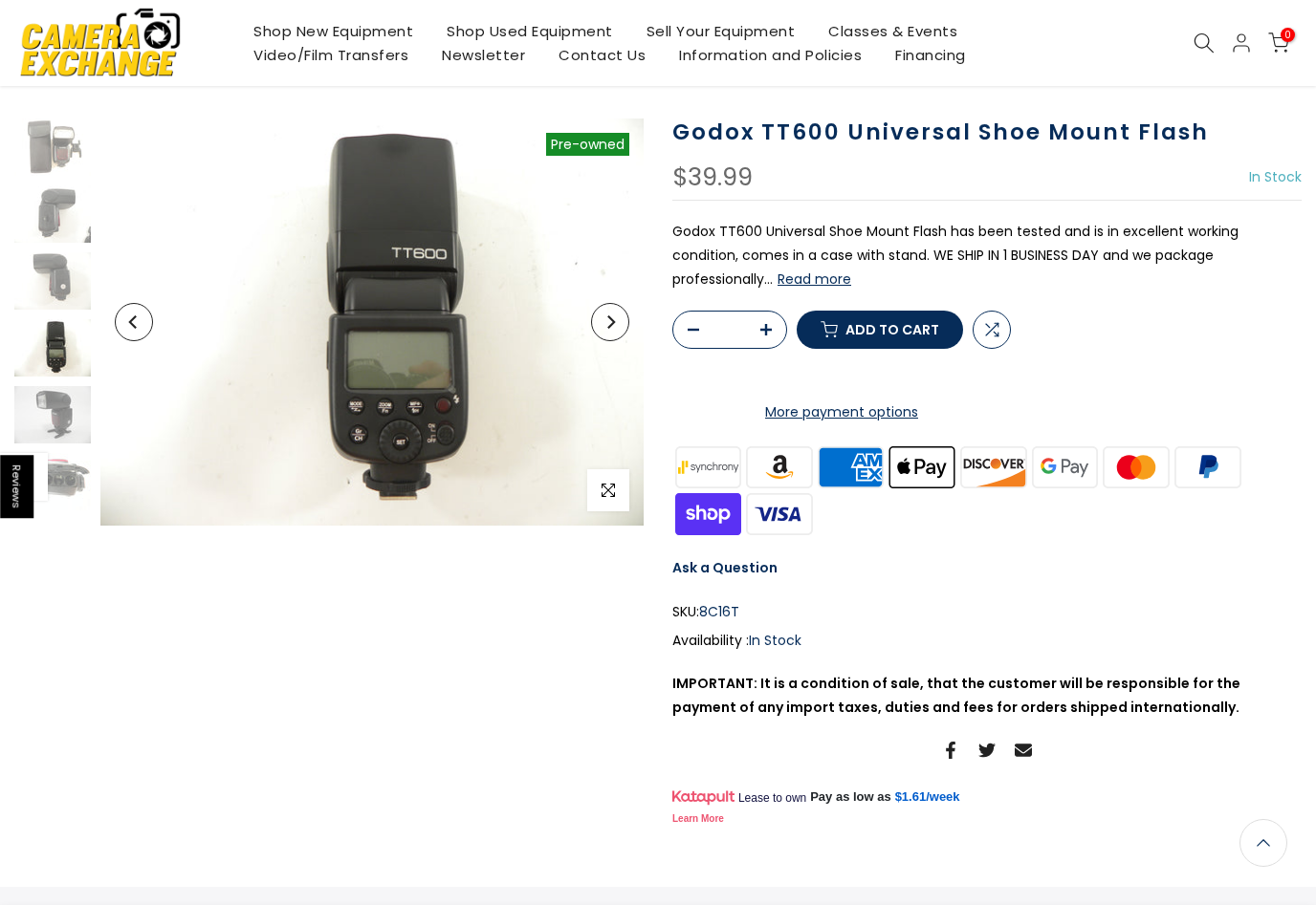
click at [54, 410] on img at bounding box center [53, 414] width 76 height 58
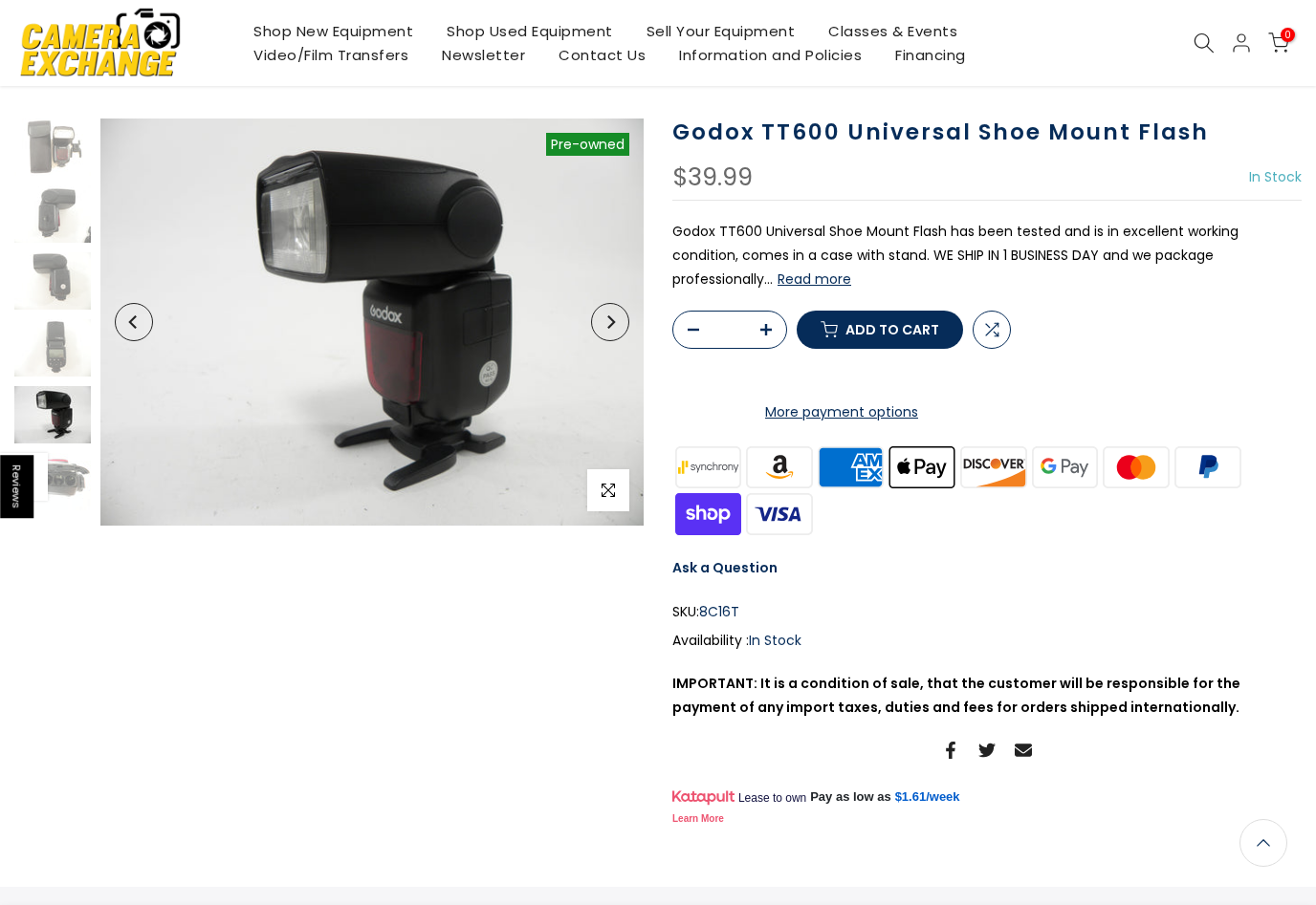
click at [63, 481] on img at bounding box center [53, 482] width 76 height 58
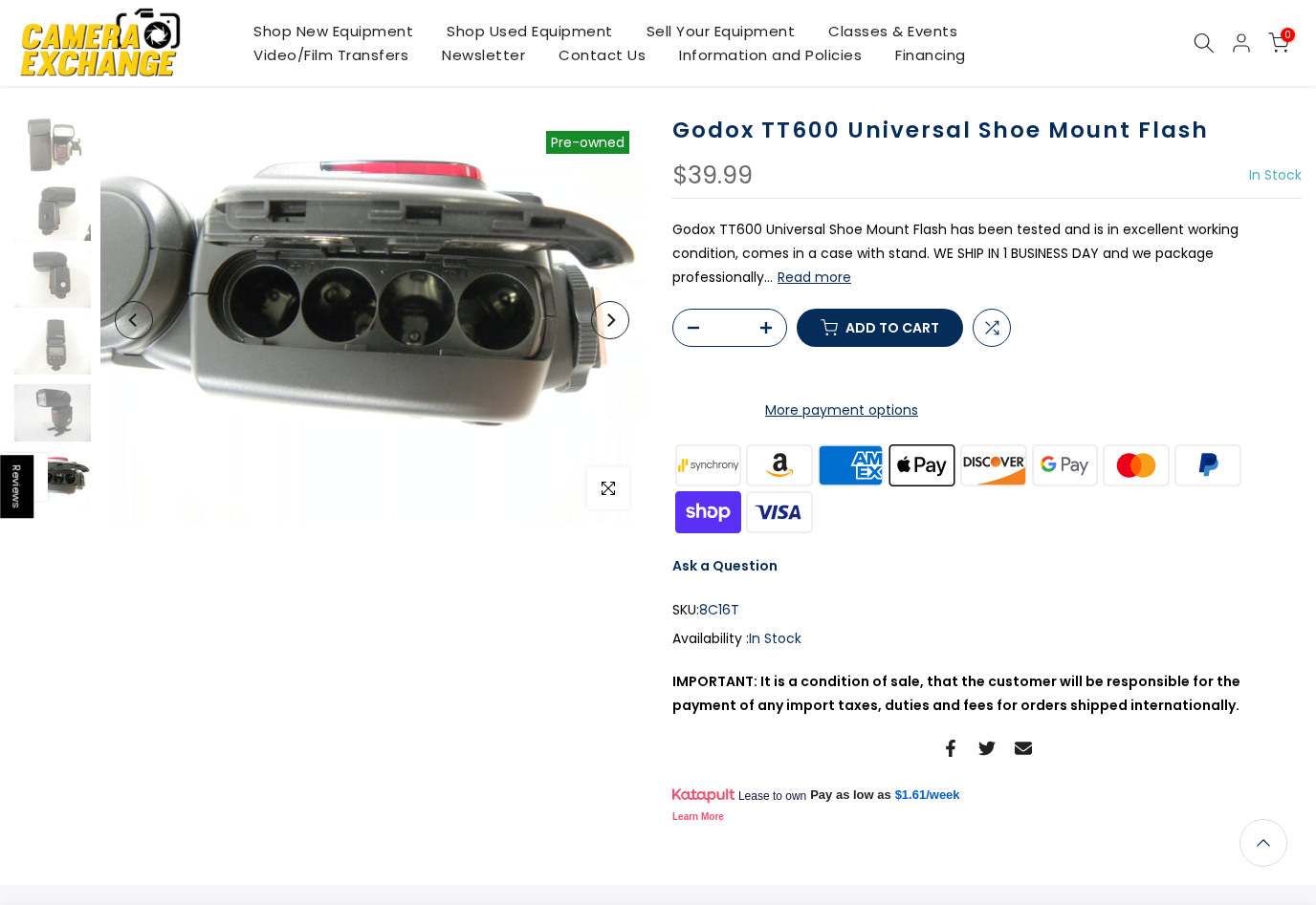
click at [54, 410] on img at bounding box center [53, 413] width 76 height 58
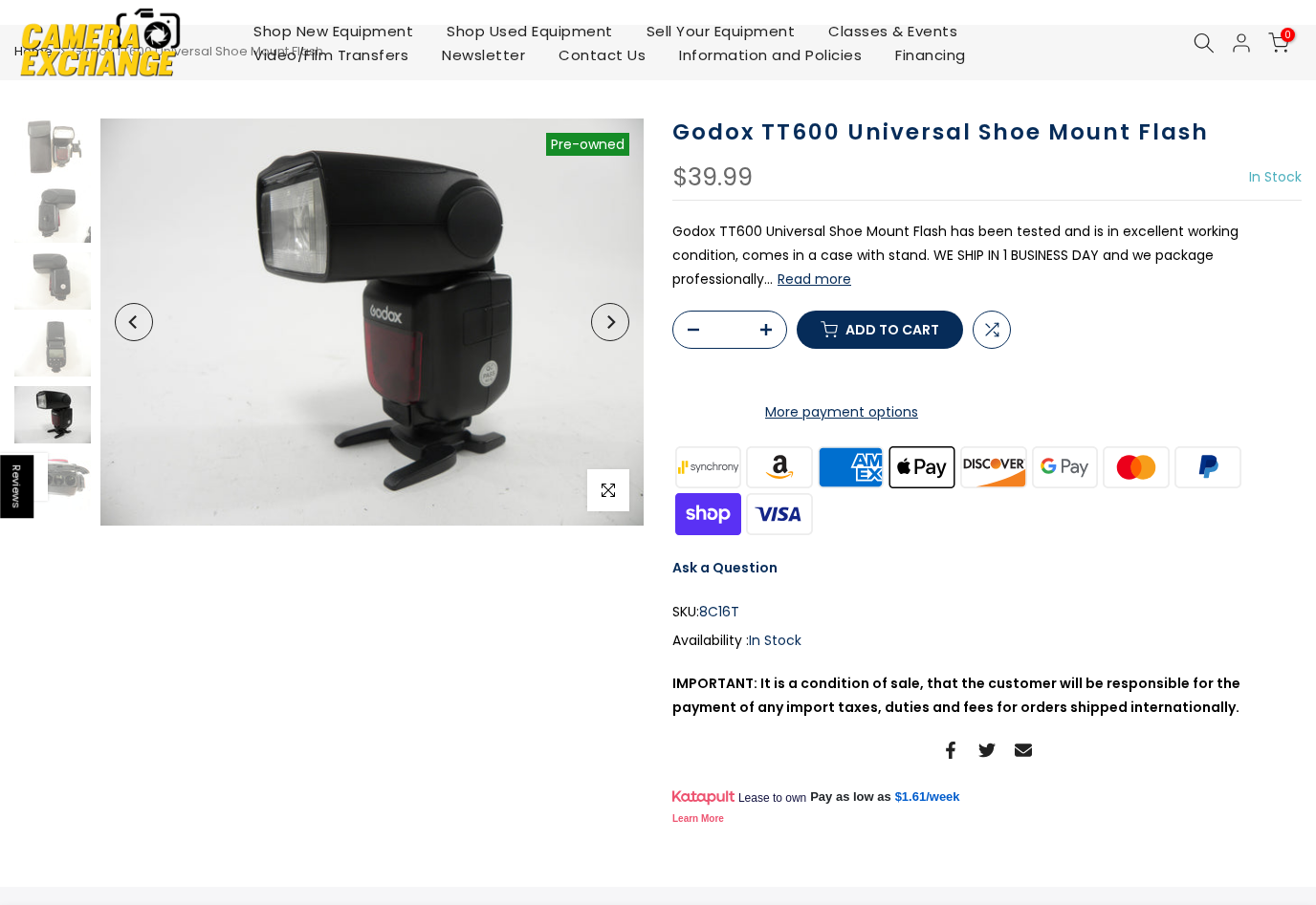
scroll to position [16, 0]
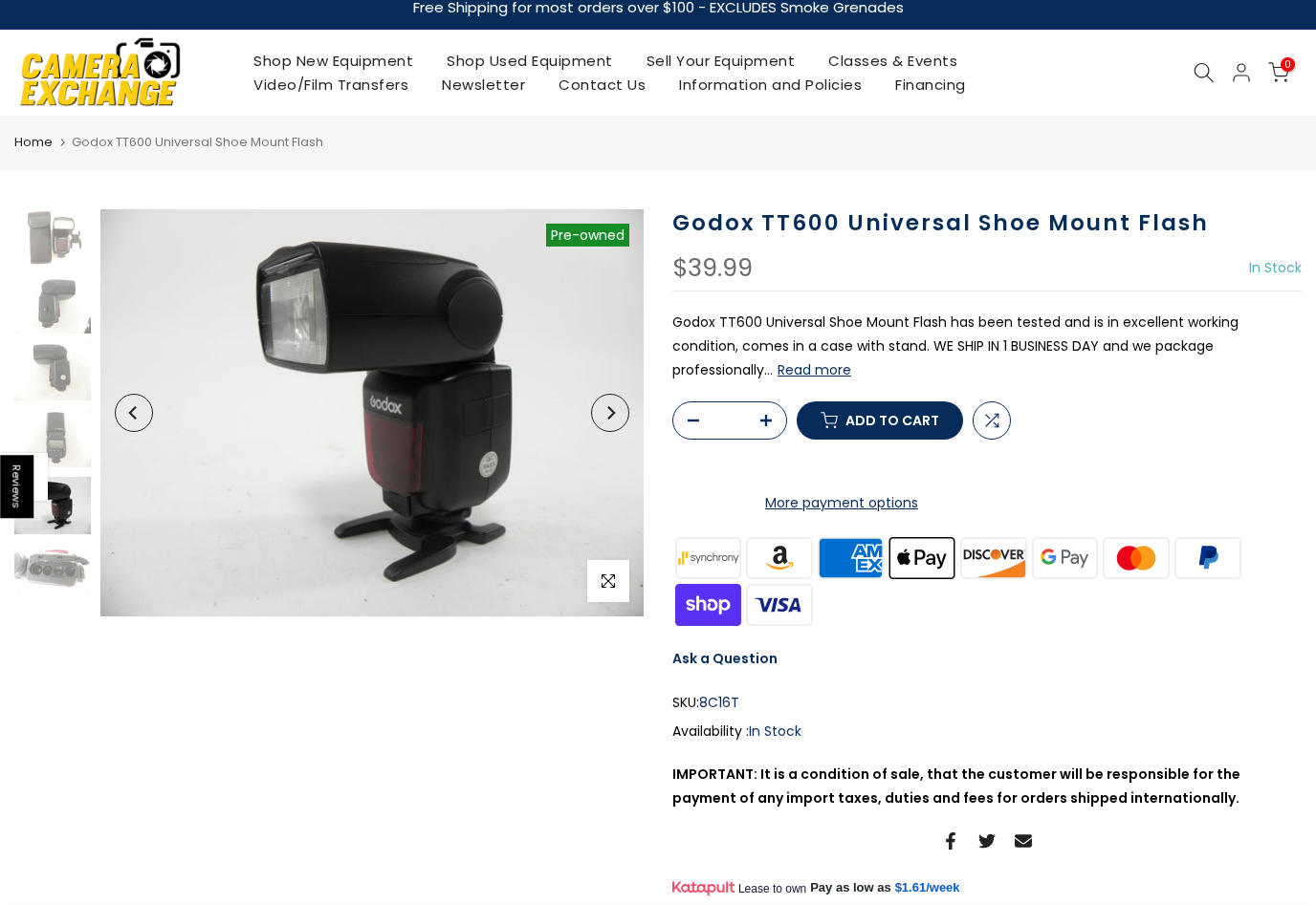
click at [613, 422] on button "Next" at bounding box center [610, 413] width 38 height 38
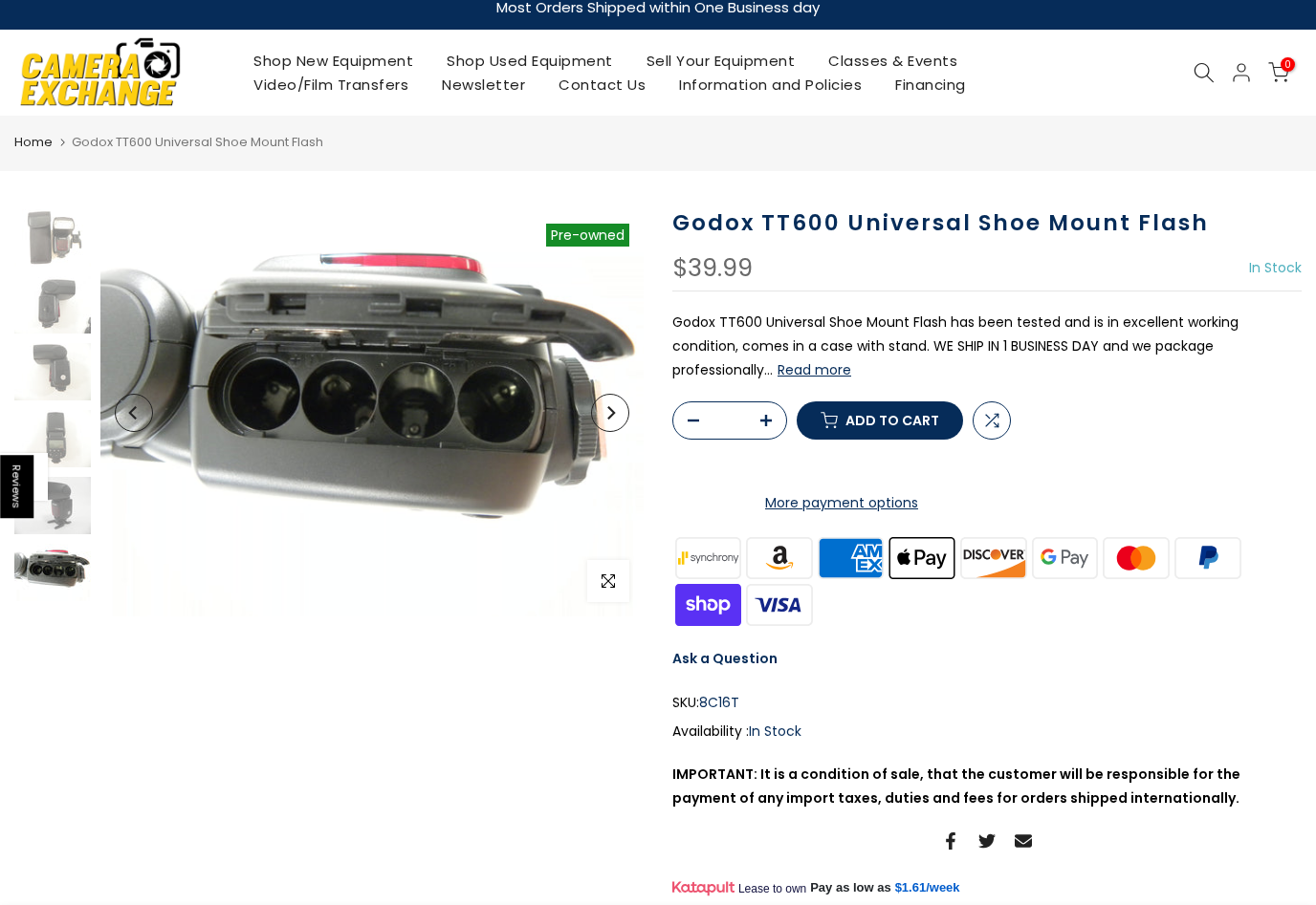
click at [606, 420] on button "Next" at bounding box center [610, 413] width 38 height 38
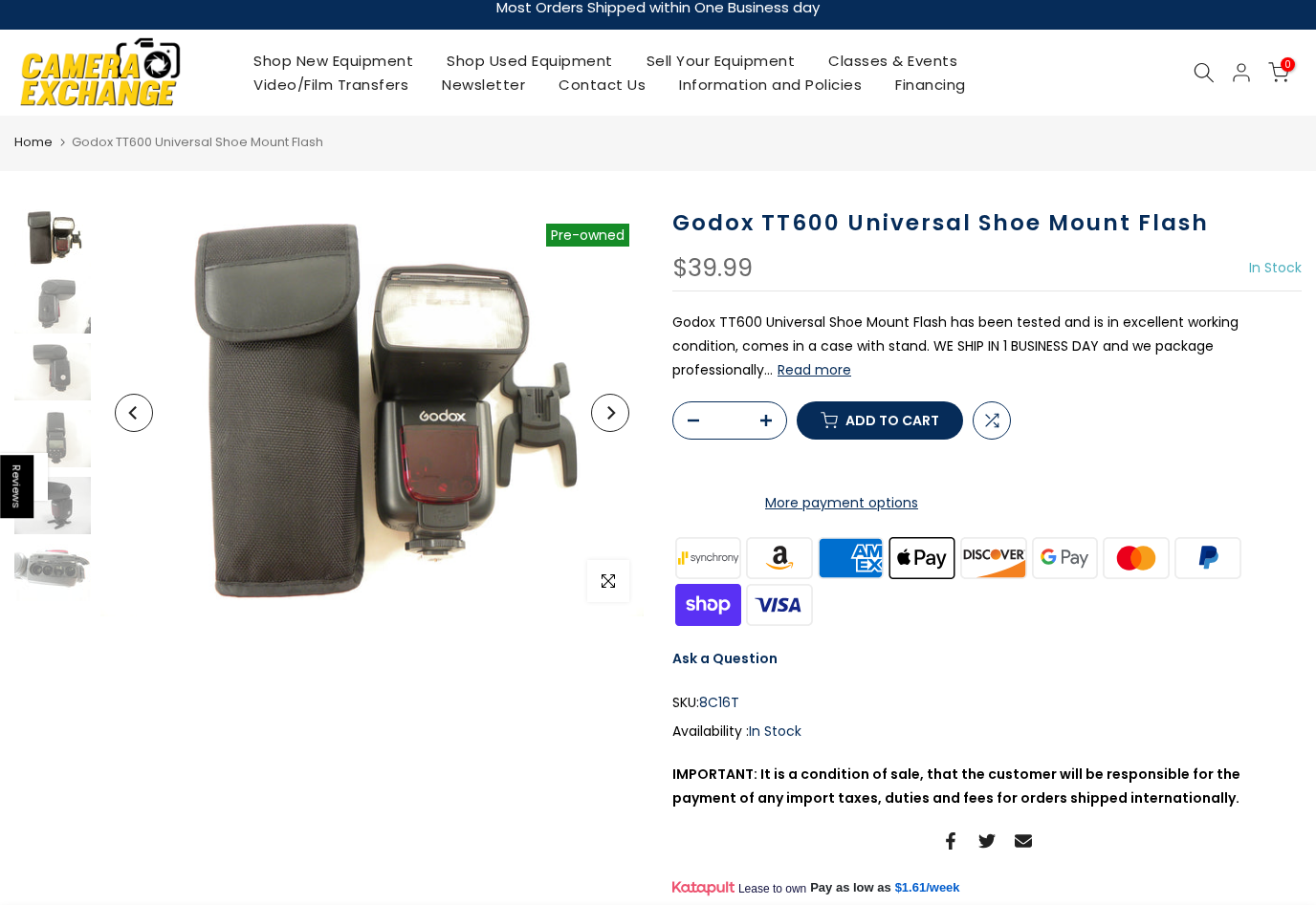
click at [601, 417] on button "Next" at bounding box center [610, 413] width 38 height 38
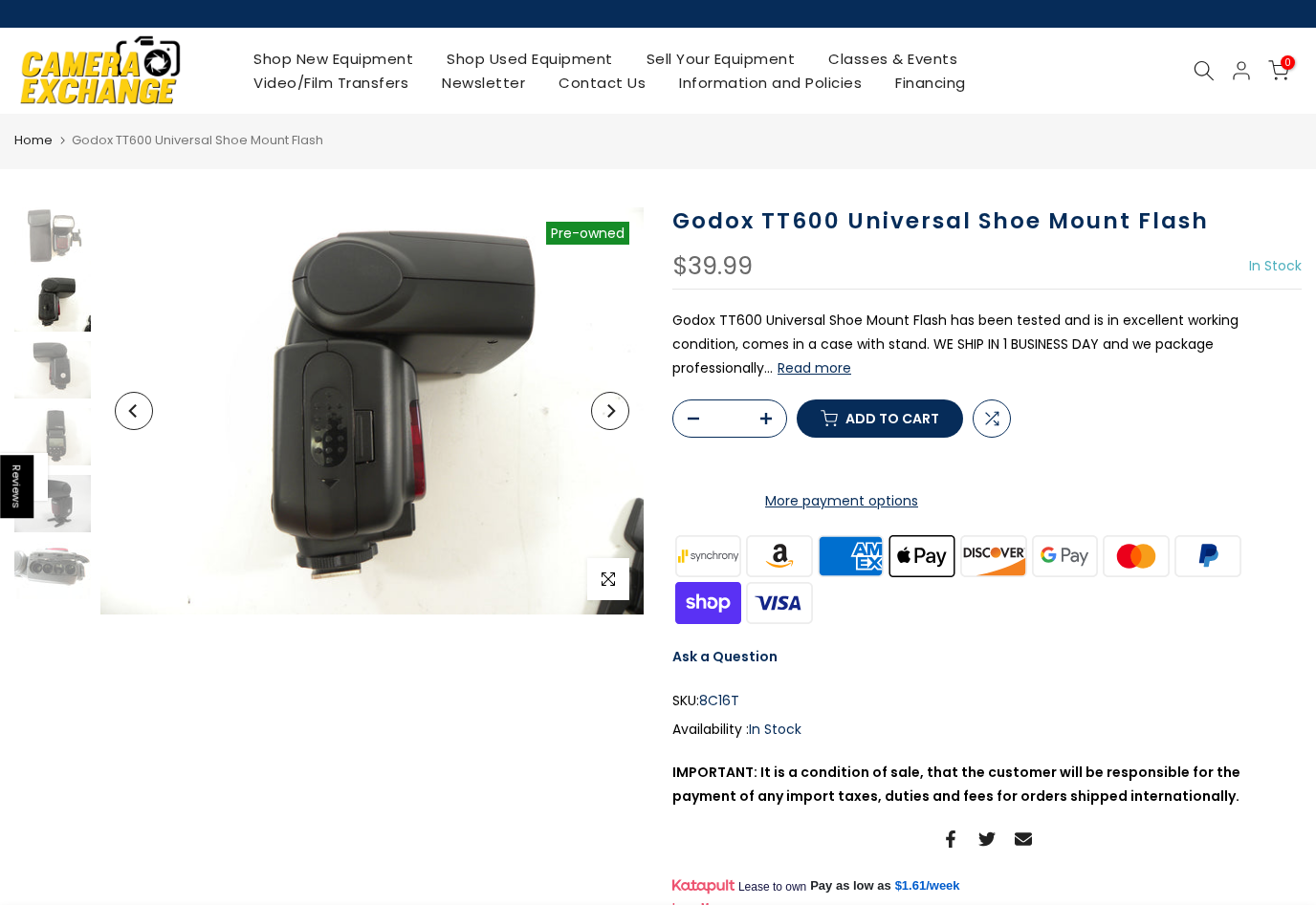
click at [602, 415] on button "Next" at bounding box center [610, 411] width 38 height 38
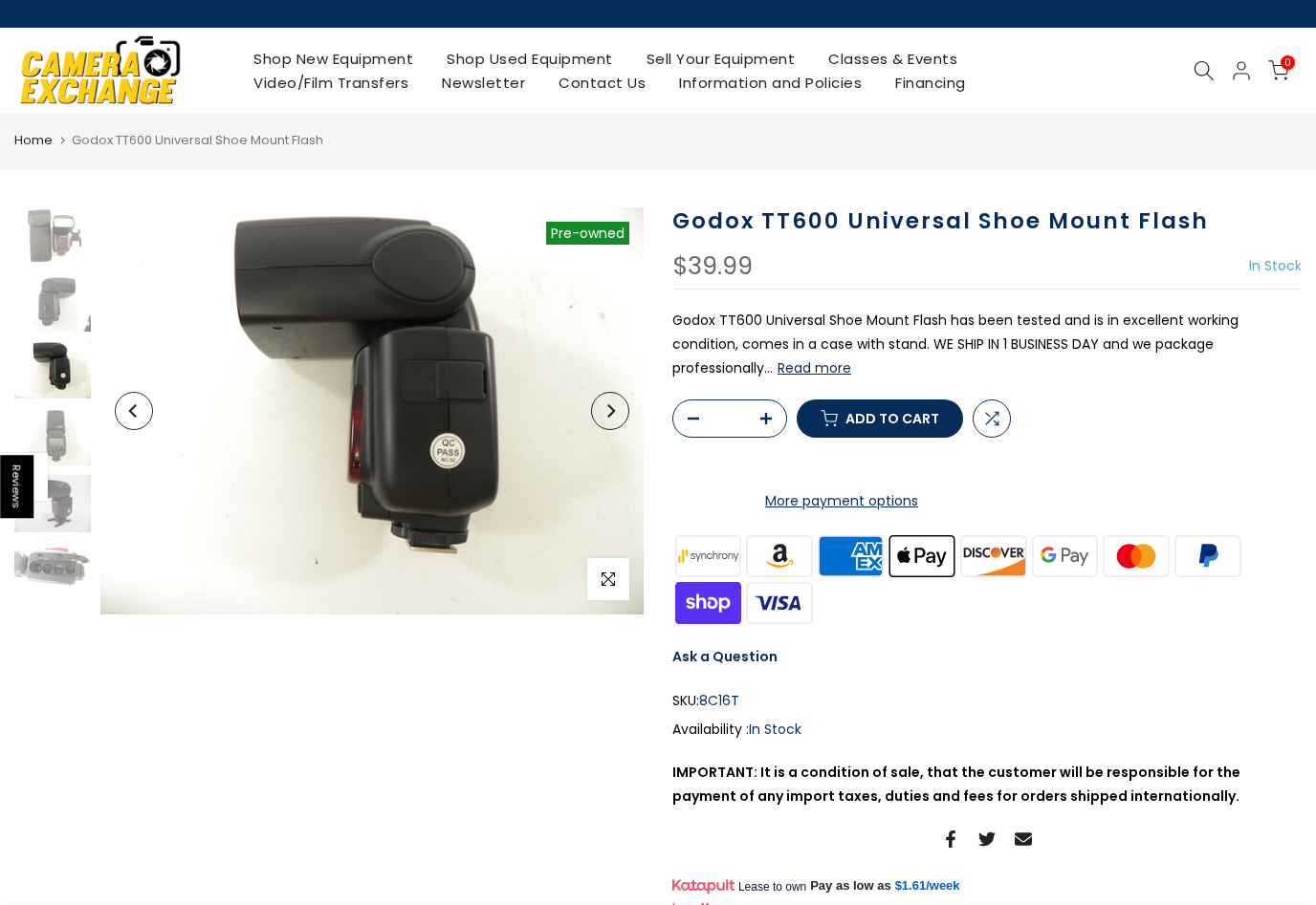
click at [604, 406] on icon "Next" at bounding box center [610, 412] width 14 height 14
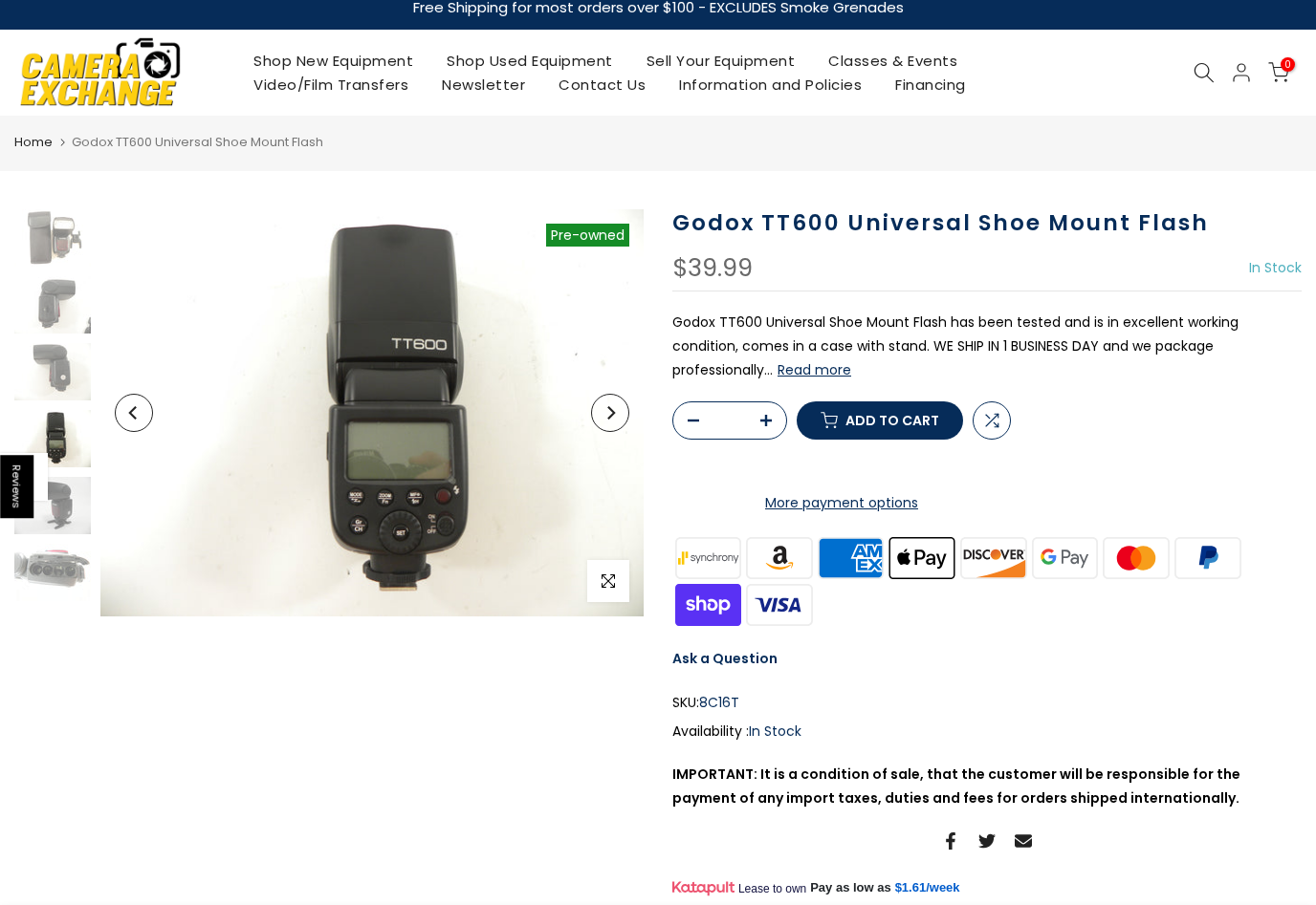
click at [613, 409] on icon "Next" at bounding box center [610, 413] width 14 height 14
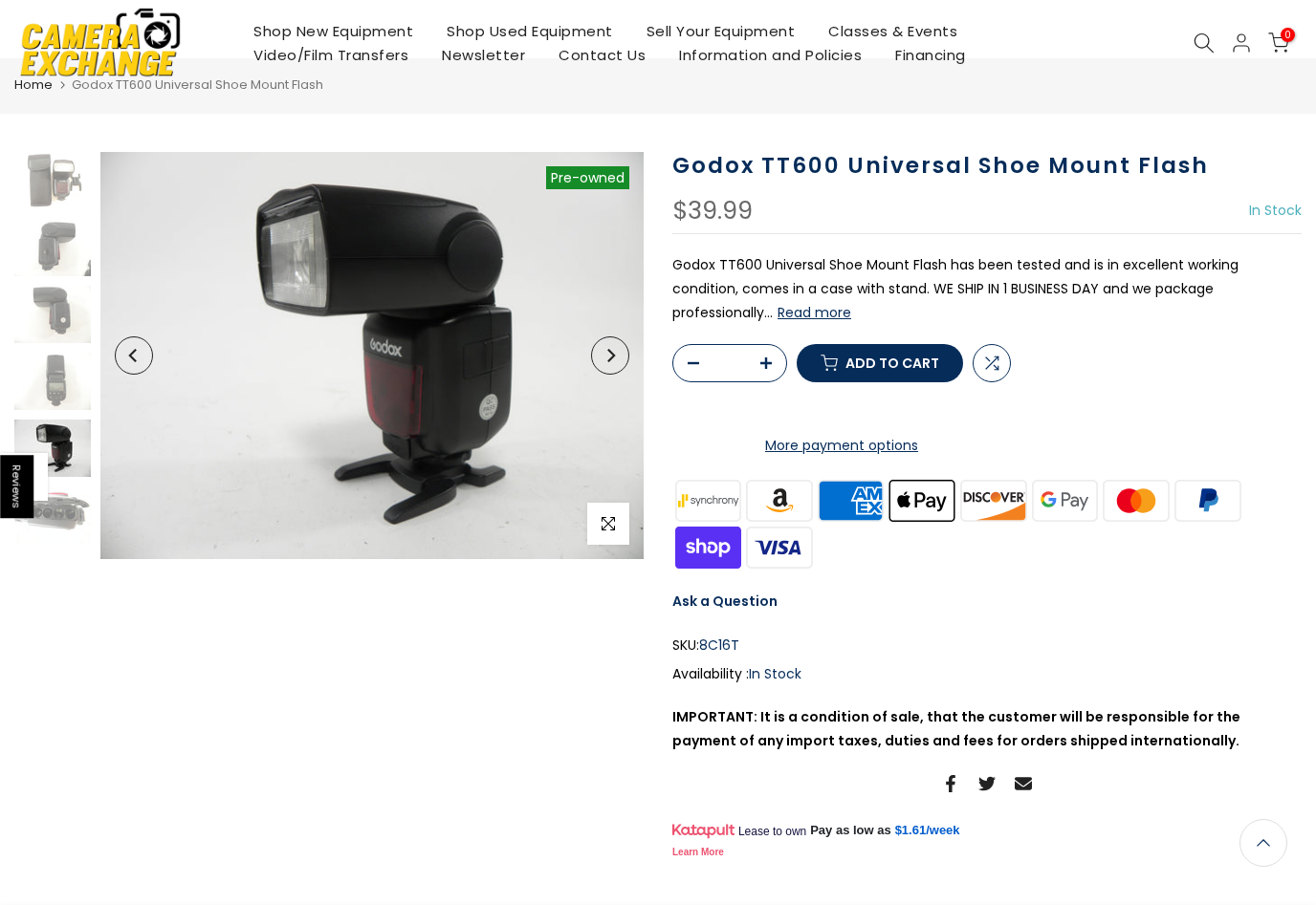
scroll to position [0, 0]
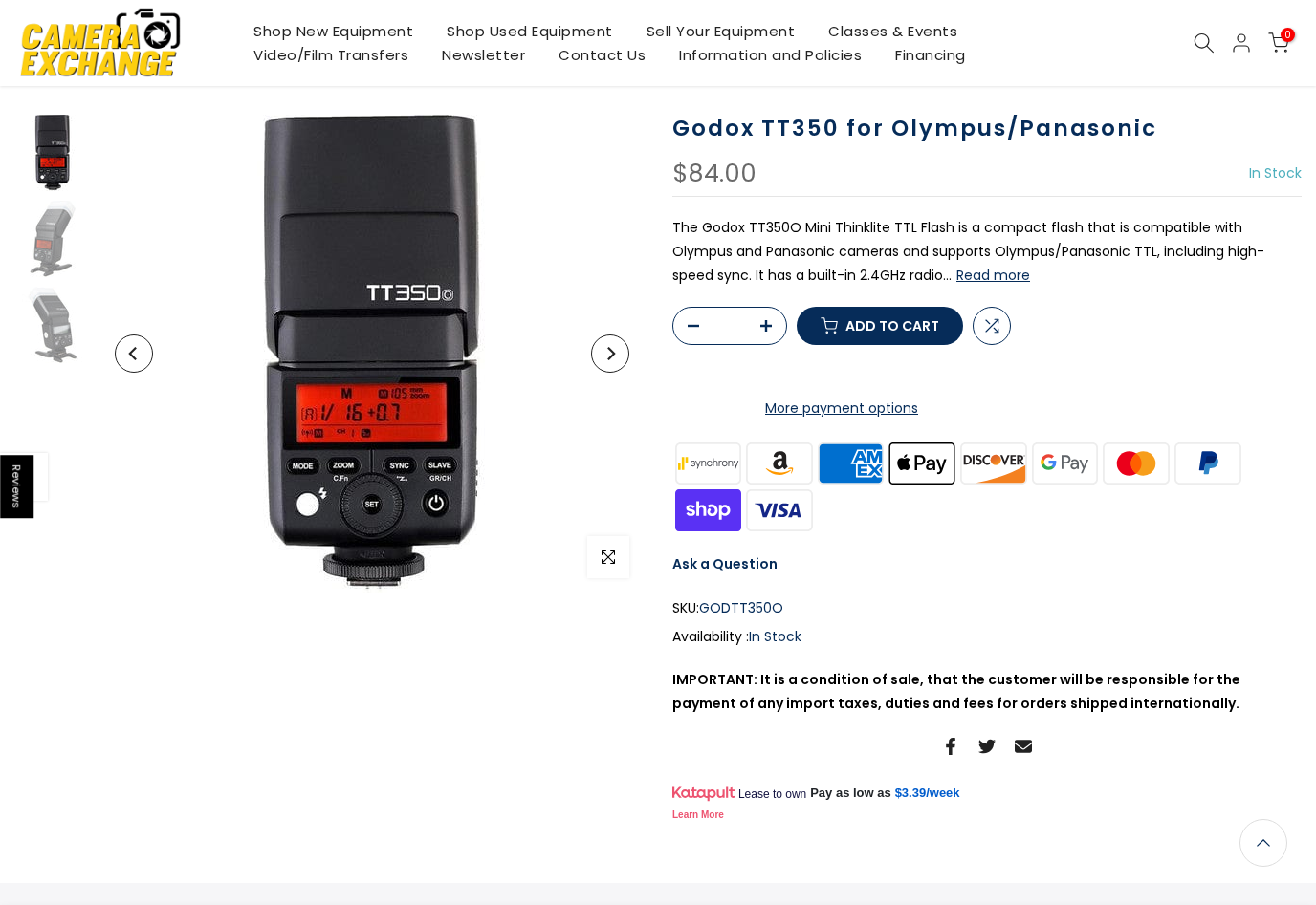
scroll to position [107, 0]
